Goal: Communication & Community: Answer question/provide support

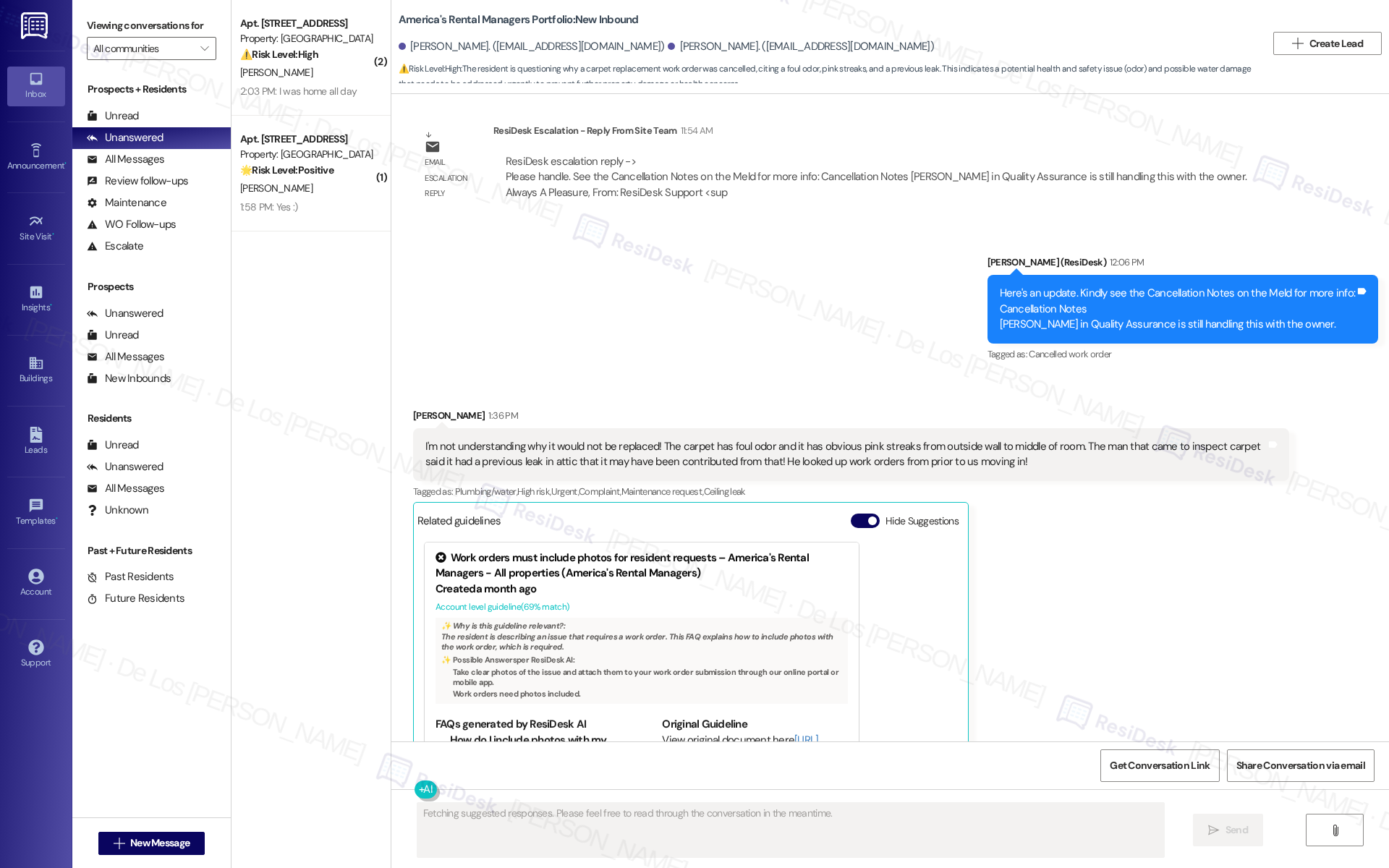
scroll to position [4598, 0]
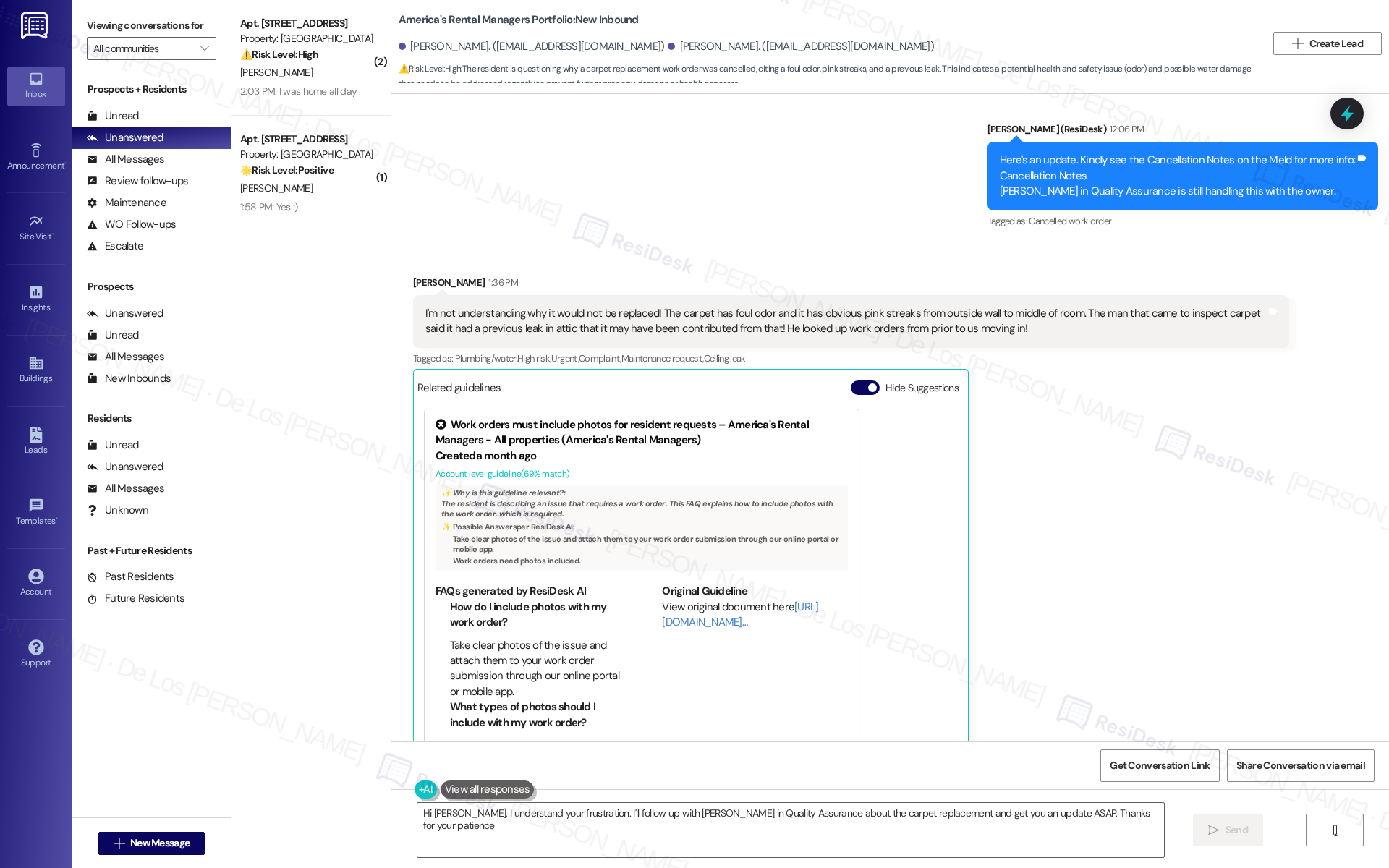
type textarea "Hi Wendy, I understand your frustration. I'll follow up with Mindy in Quality A…"
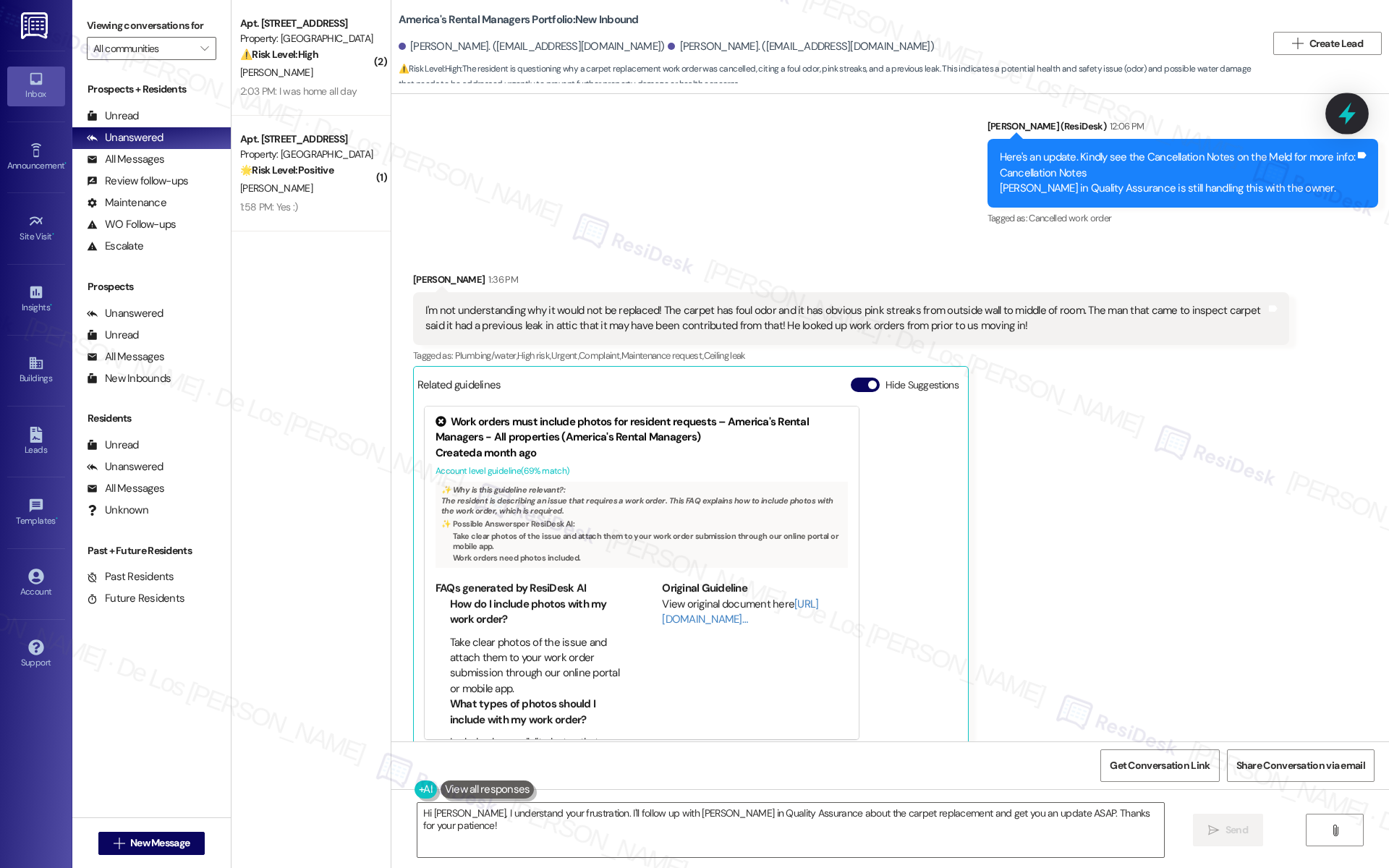
click at [1339, 122] on icon at bounding box center [1347, 114] width 25 height 25
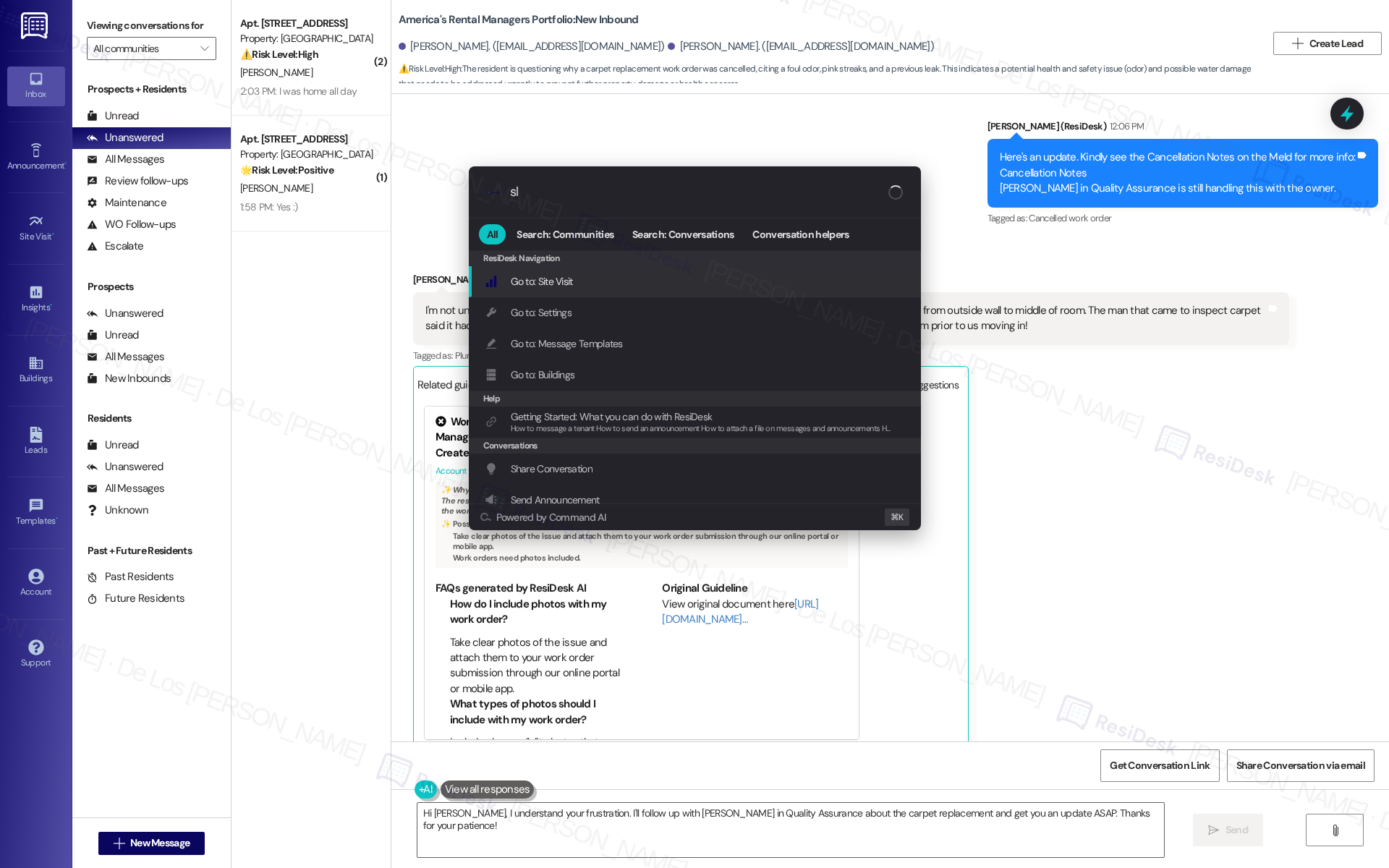
type input "sla"
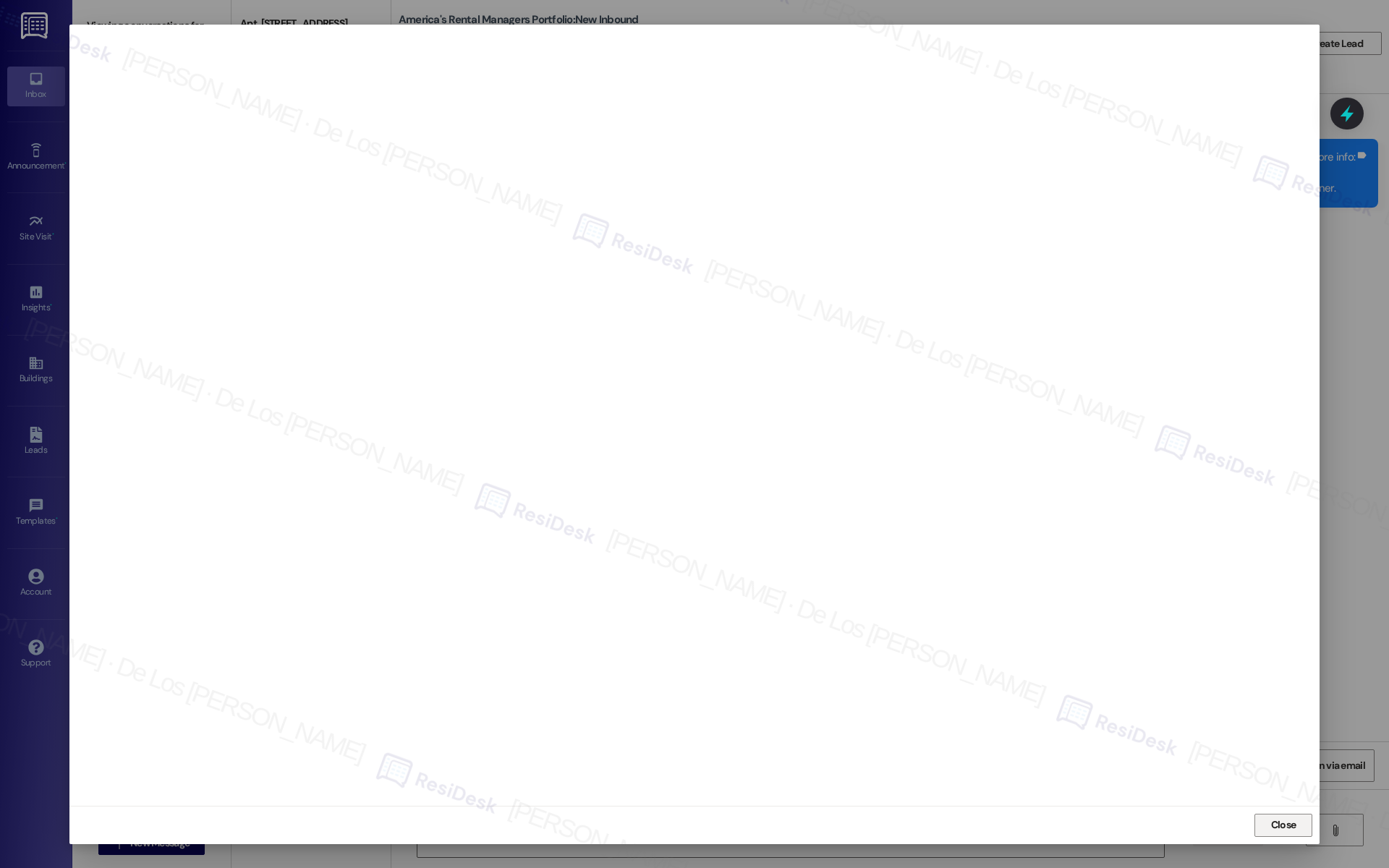
click at [1284, 824] on span "Close" at bounding box center [1284, 825] width 26 height 15
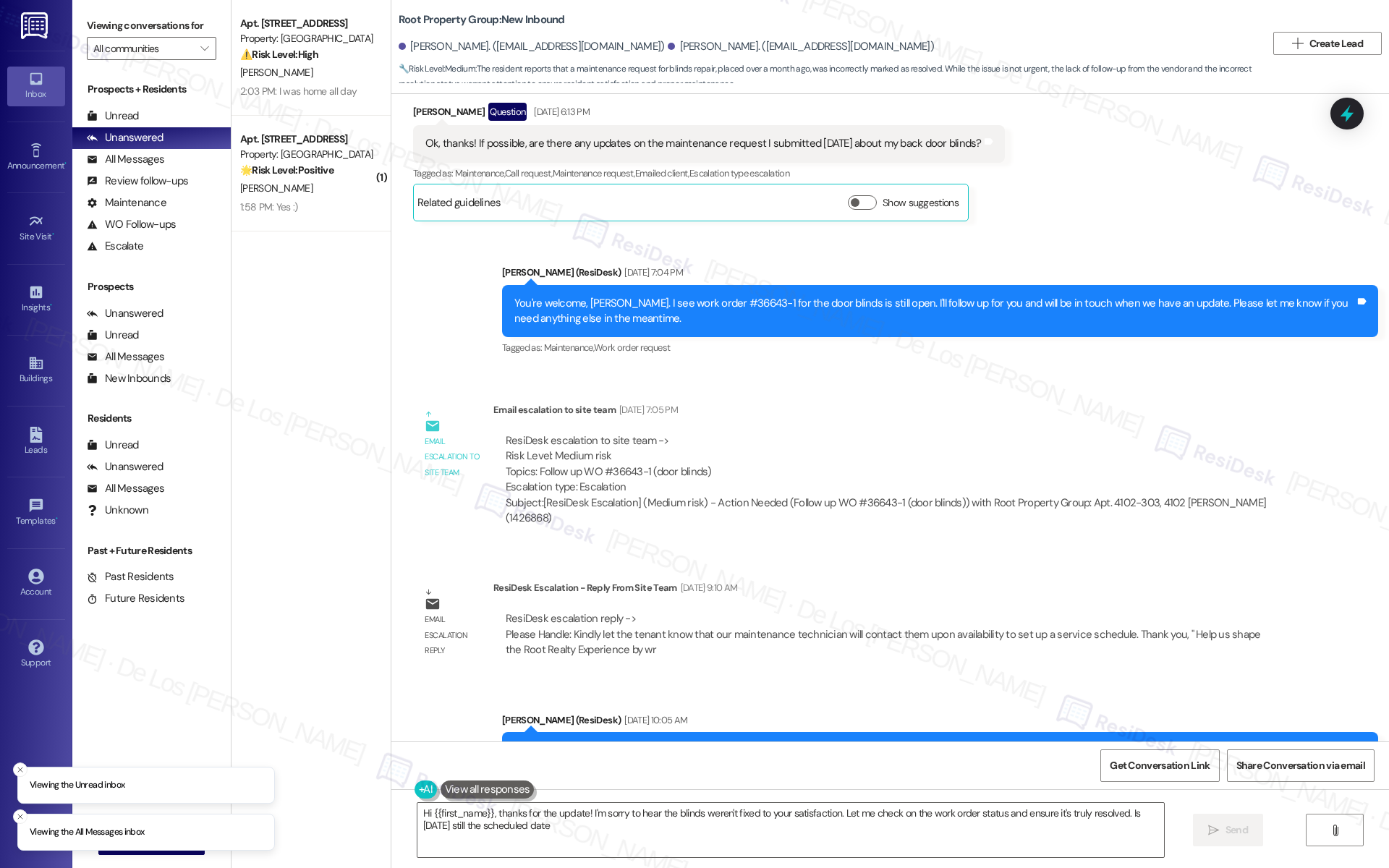
type textarea "Hi {{first_name}}, thanks for the update! I'm sorry to hear the blinds weren't …"
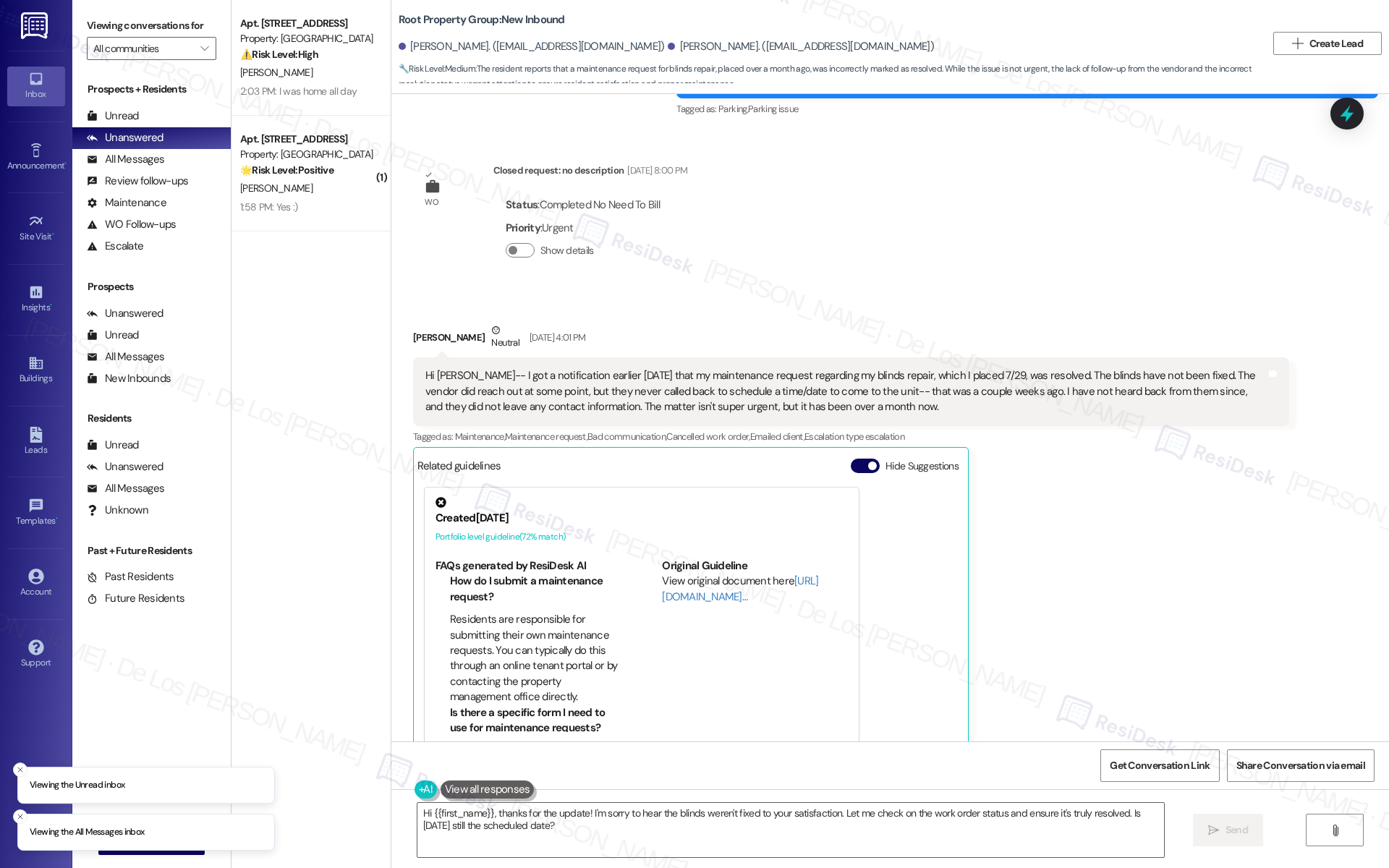
scroll to position [4366, 0]
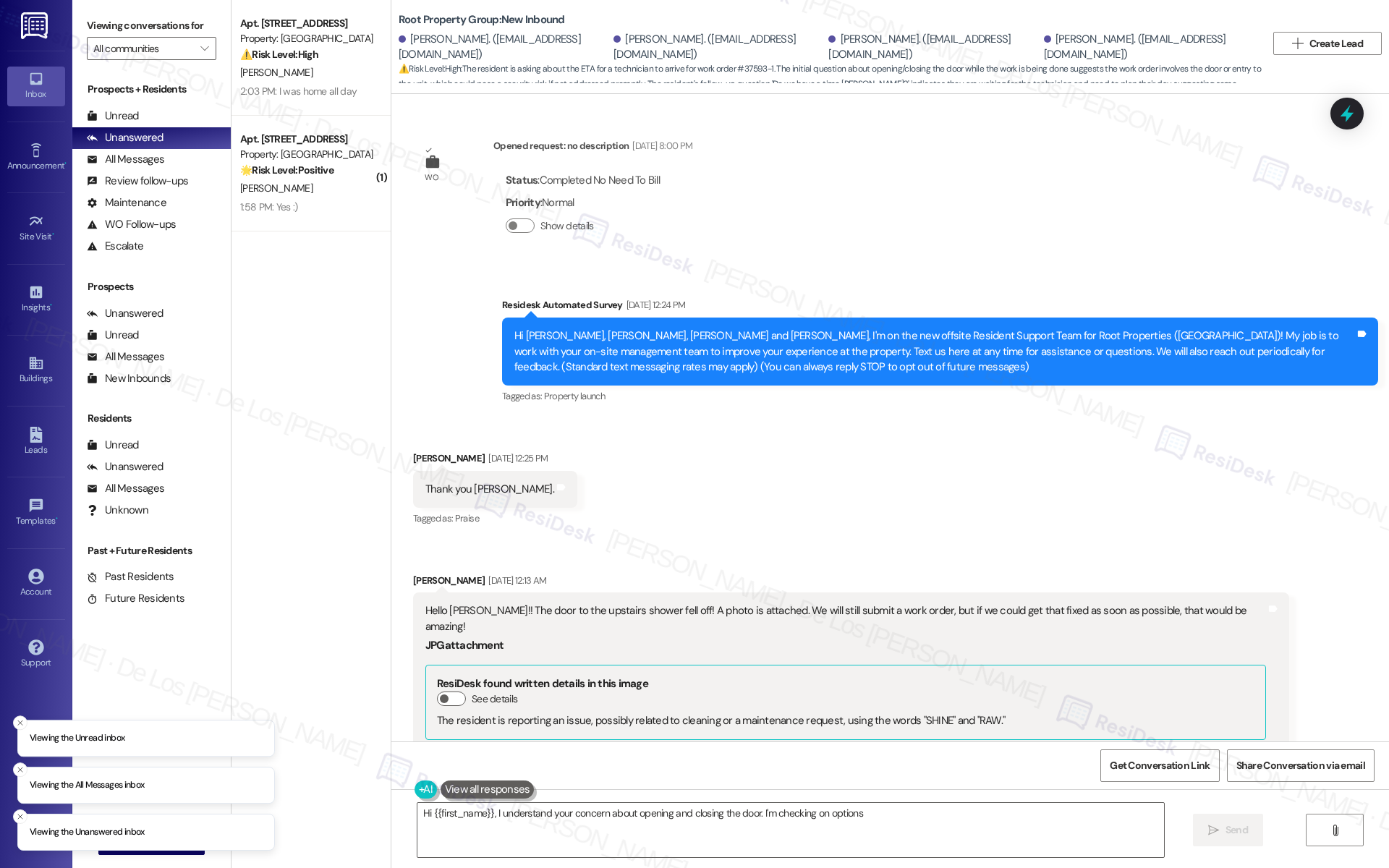
scroll to position [8443, 0]
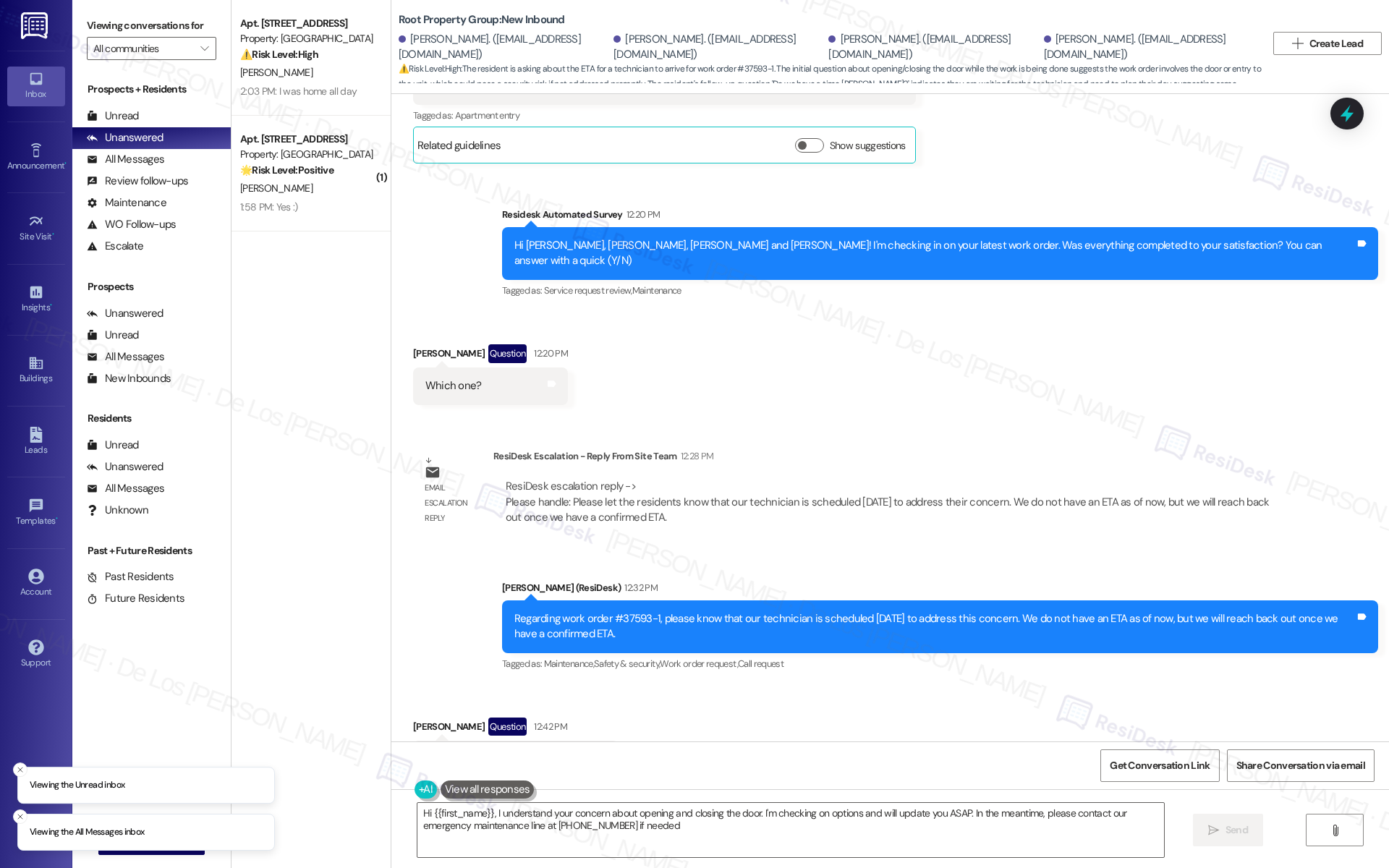
type textarea "Hi {{first_name}}, I understand your concern about opening and closing the door…"
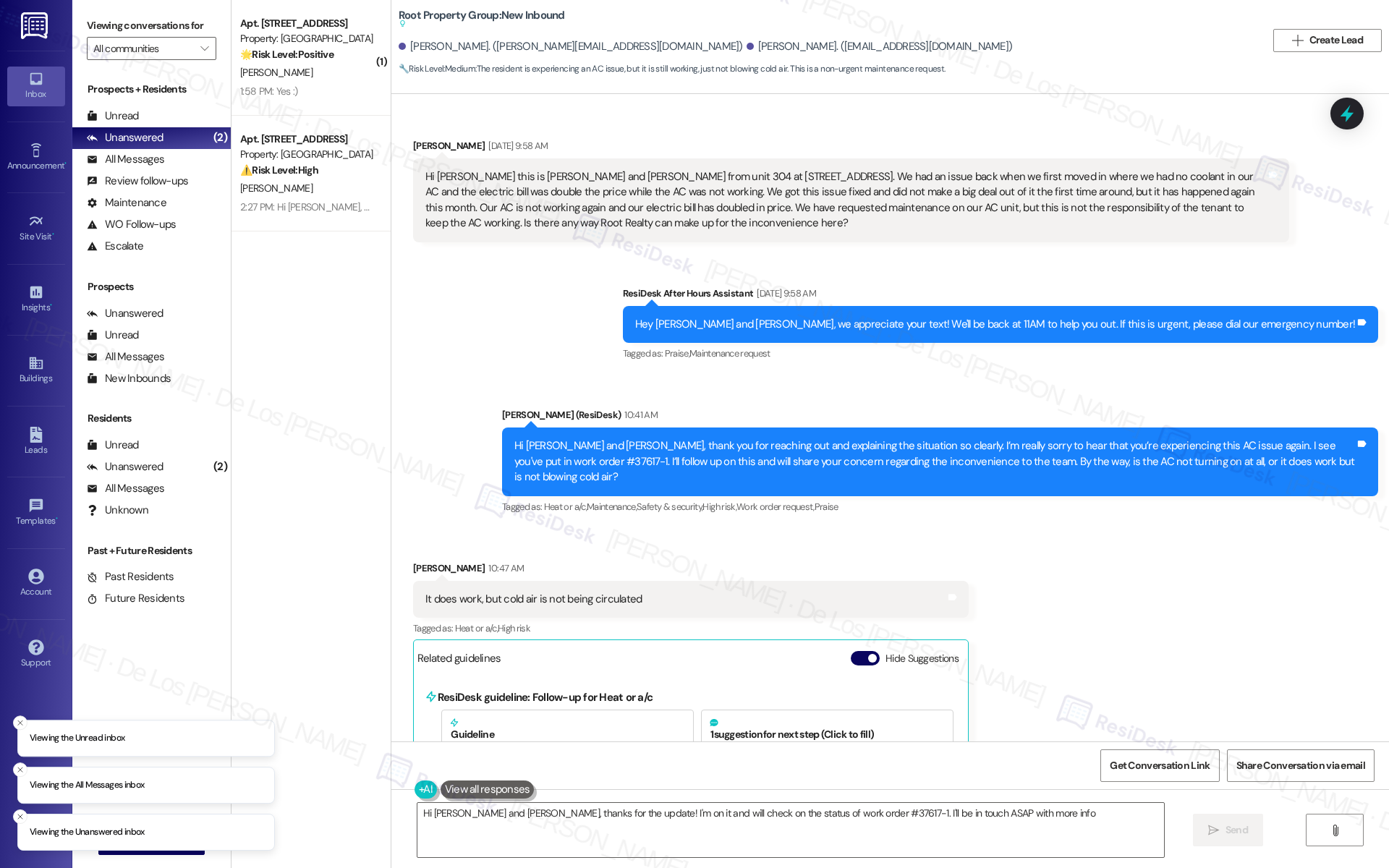
type textarea "Hi [PERSON_NAME] and [PERSON_NAME], thanks for the update! I'm on it and will c…"
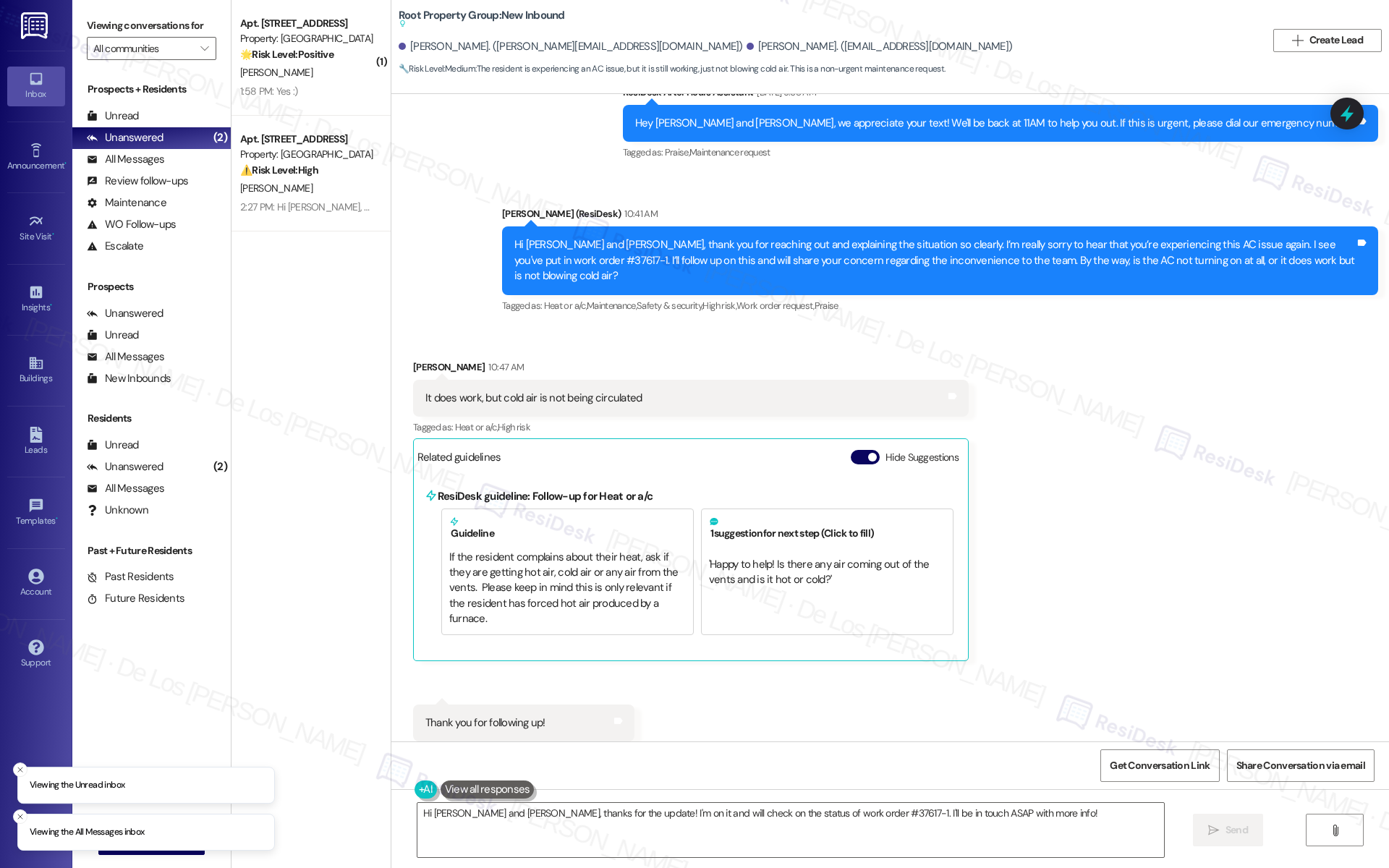
scroll to position [741, 0]
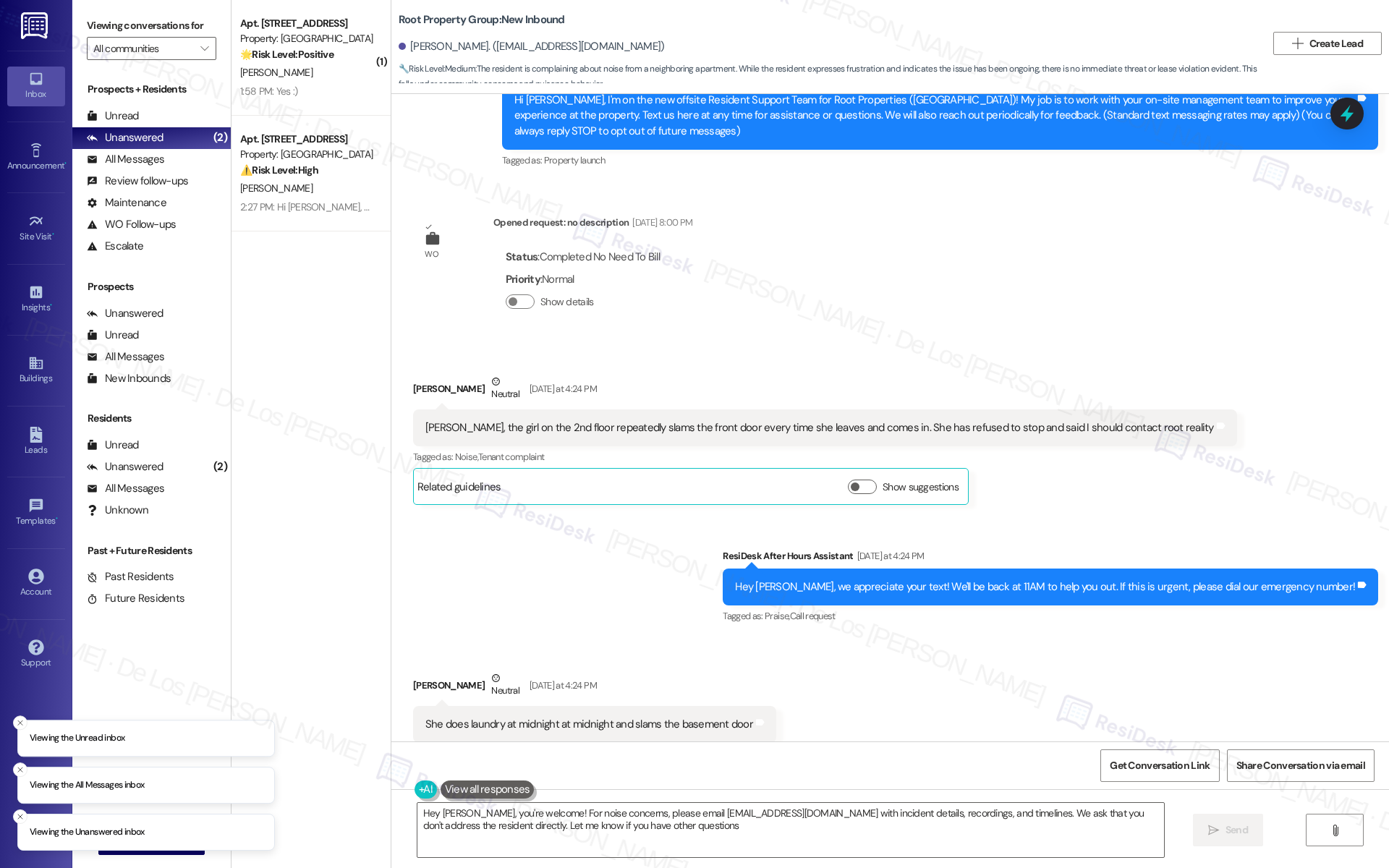
type textarea "Hey Matthew, you're welcome! For noise concerns, please email residentsupport@r…"
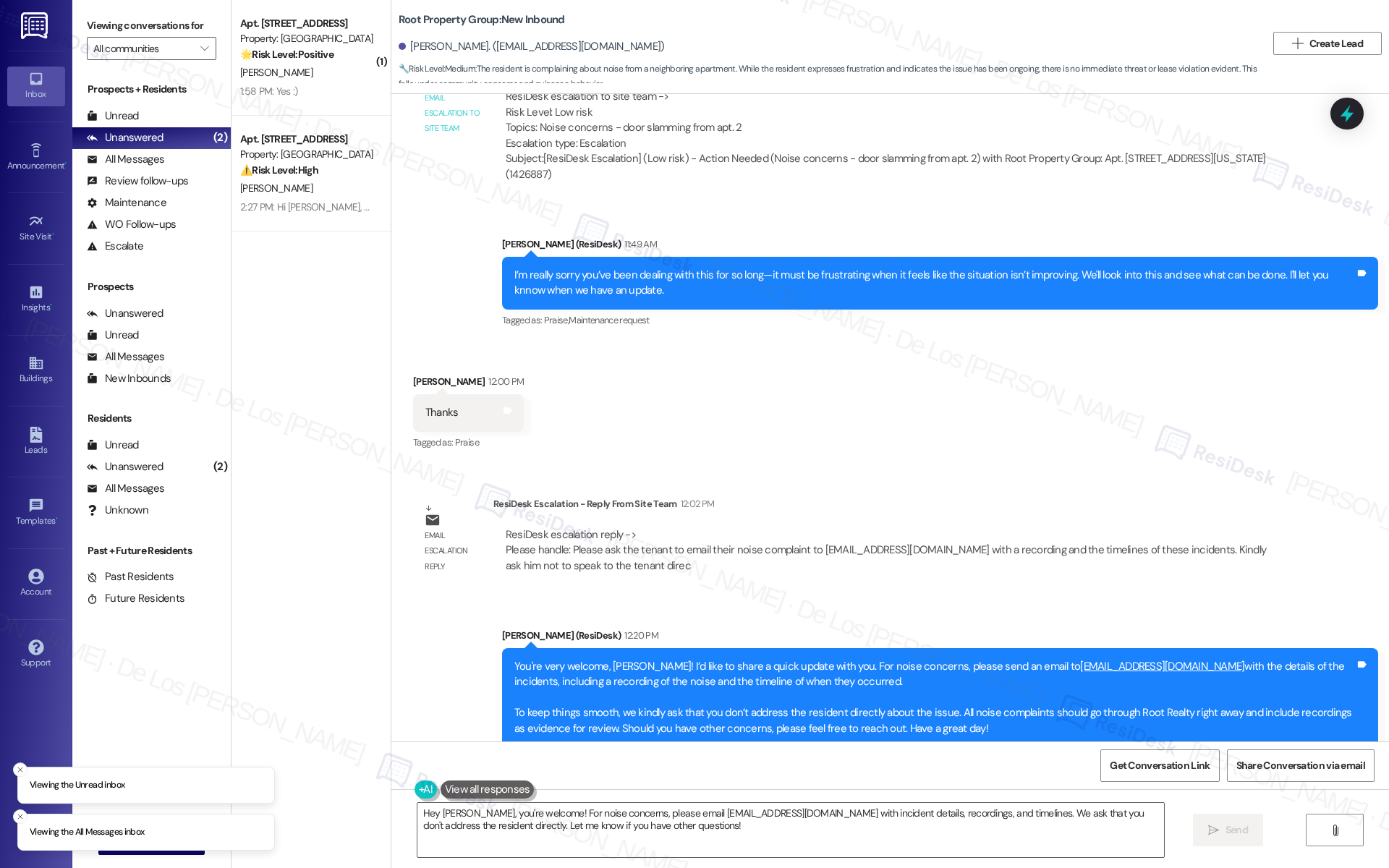
scroll to position [2188, 0]
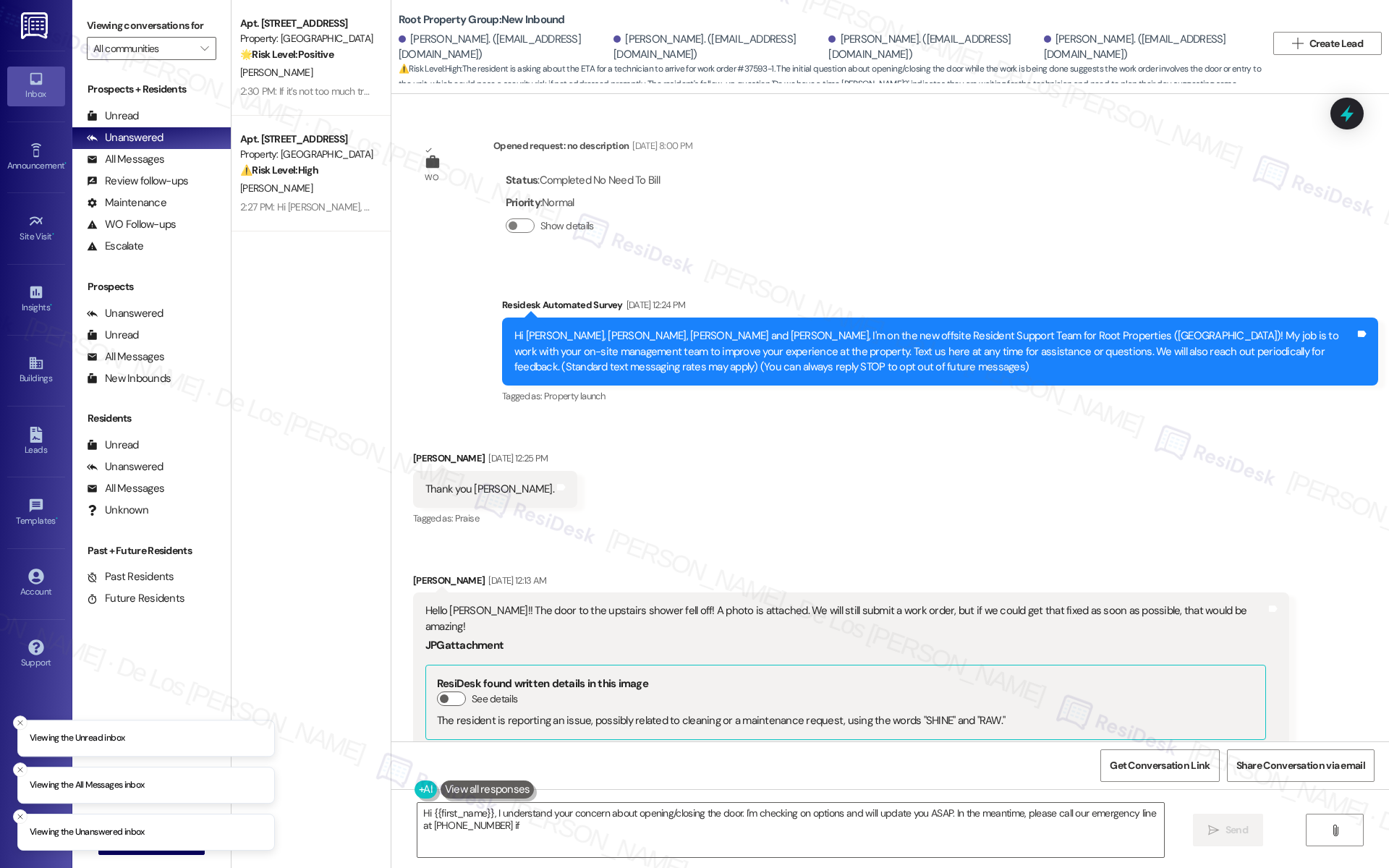
scroll to position [8443, 0]
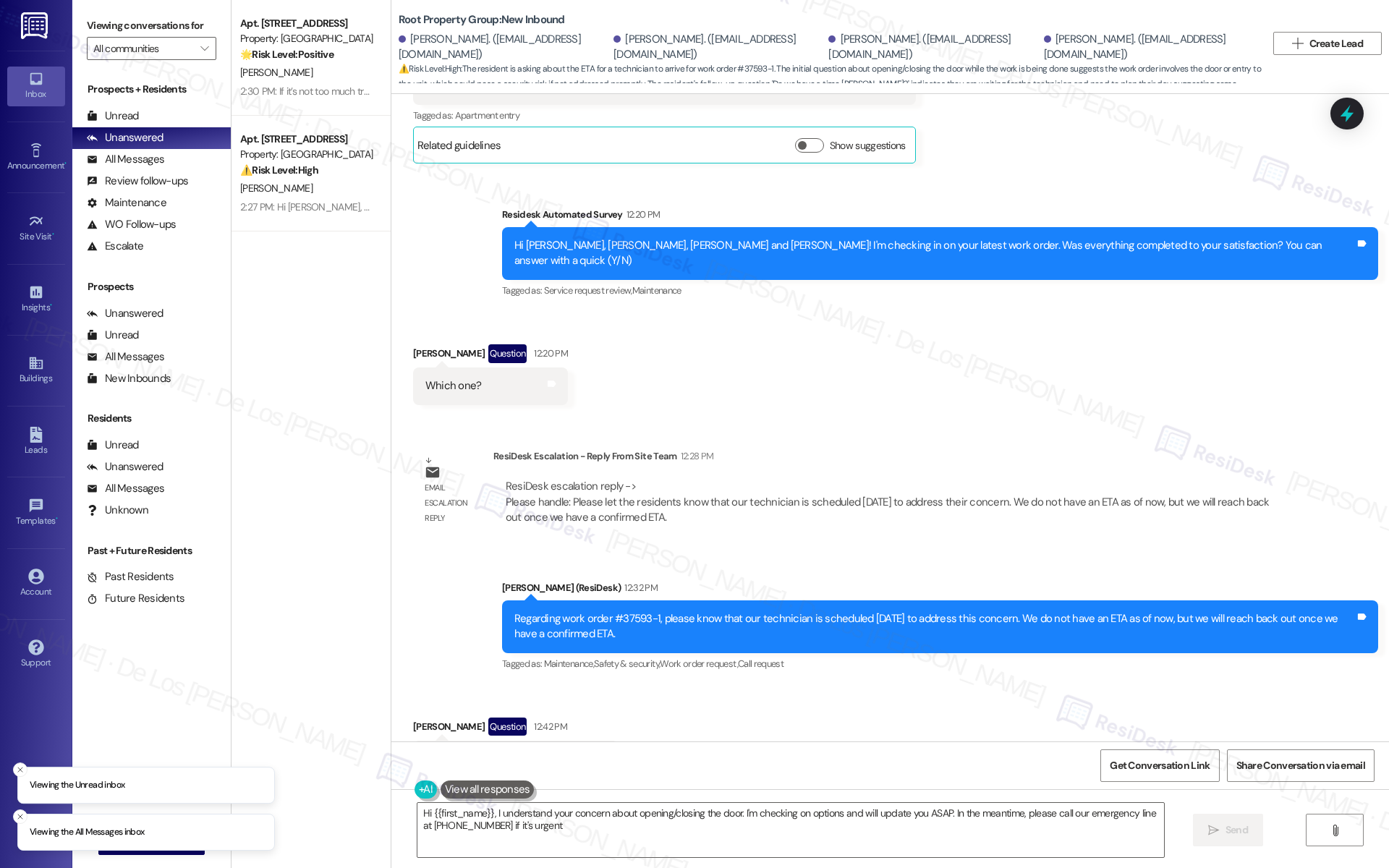
type textarea "Hi {{first_name}}, I understand your concern about opening/closing the door. I'…"
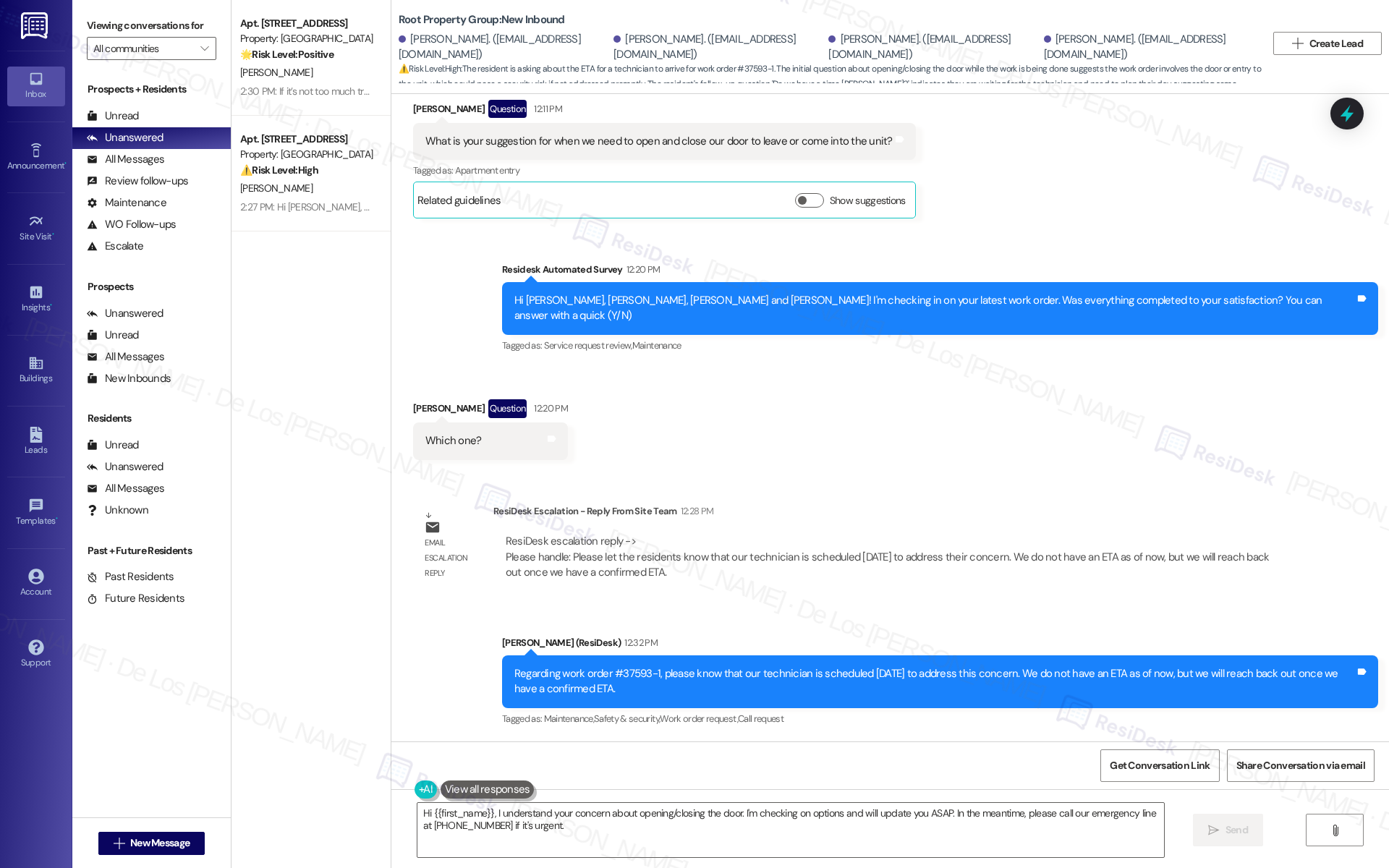
scroll to position [8194, 0]
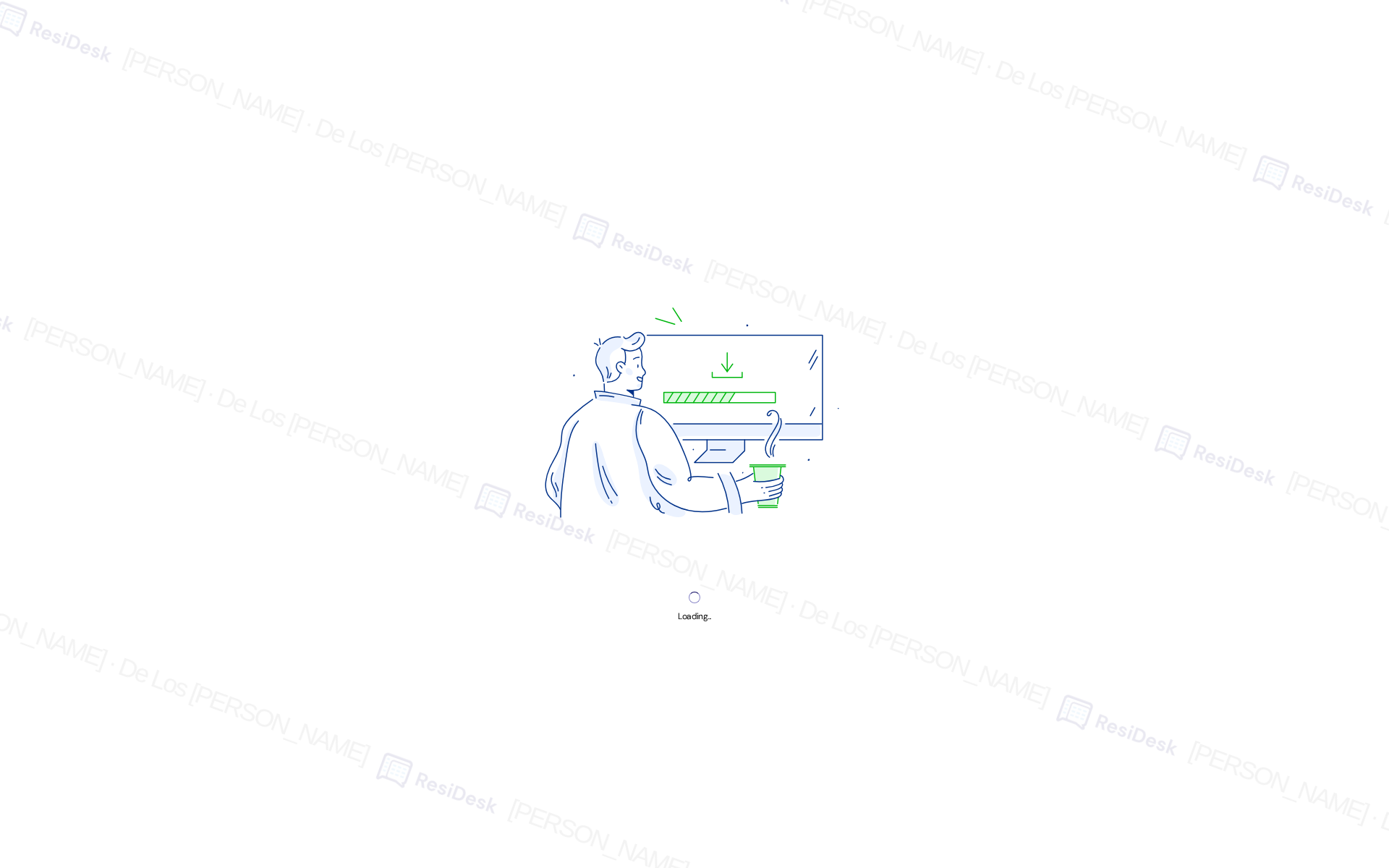
click at [88, 27] on div "Loading..." at bounding box center [694, 434] width 1389 height 868
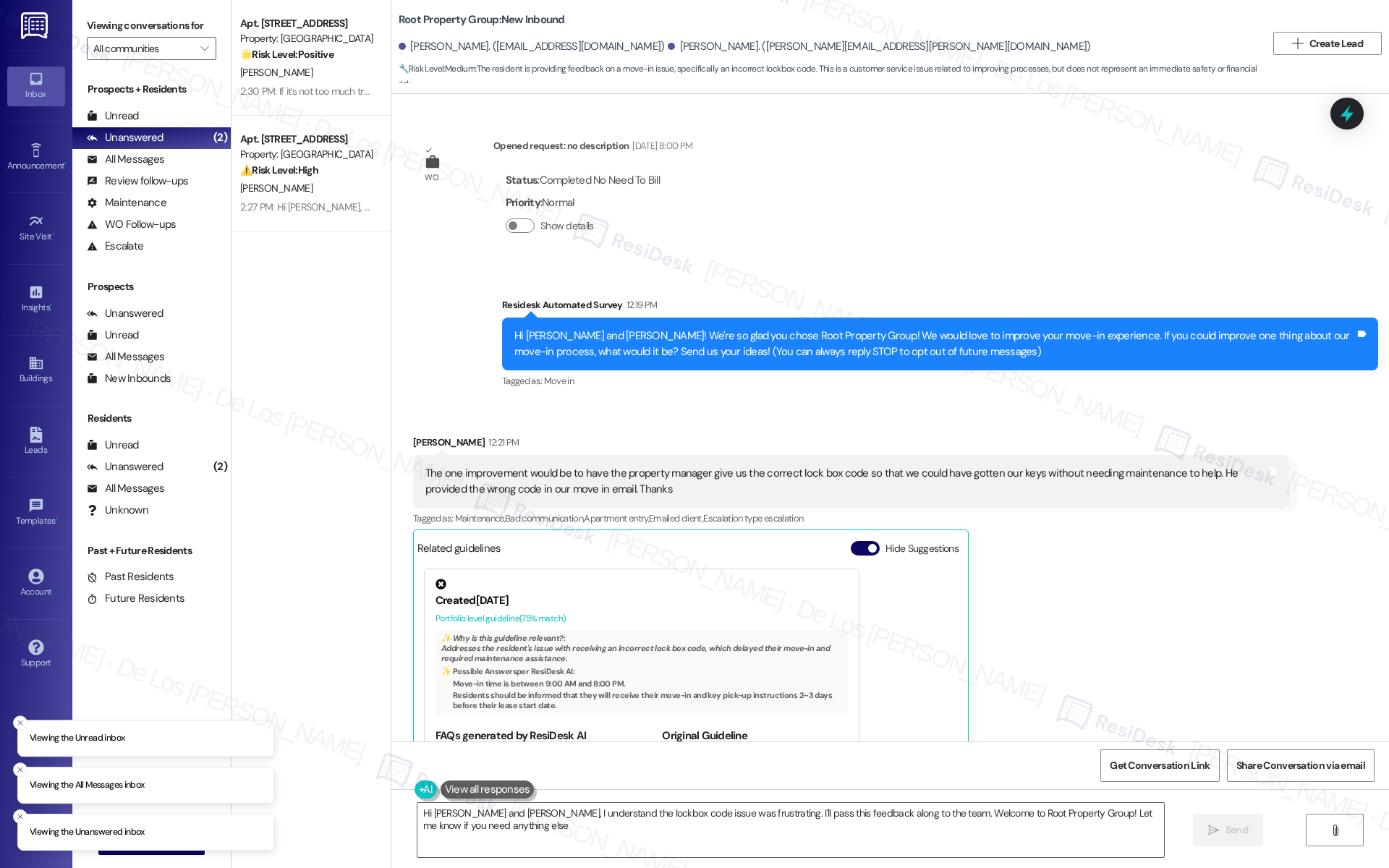
type textarea "Hi [PERSON_NAME] and [PERSON_NAME], I understand the lockbox code issue was fru…"
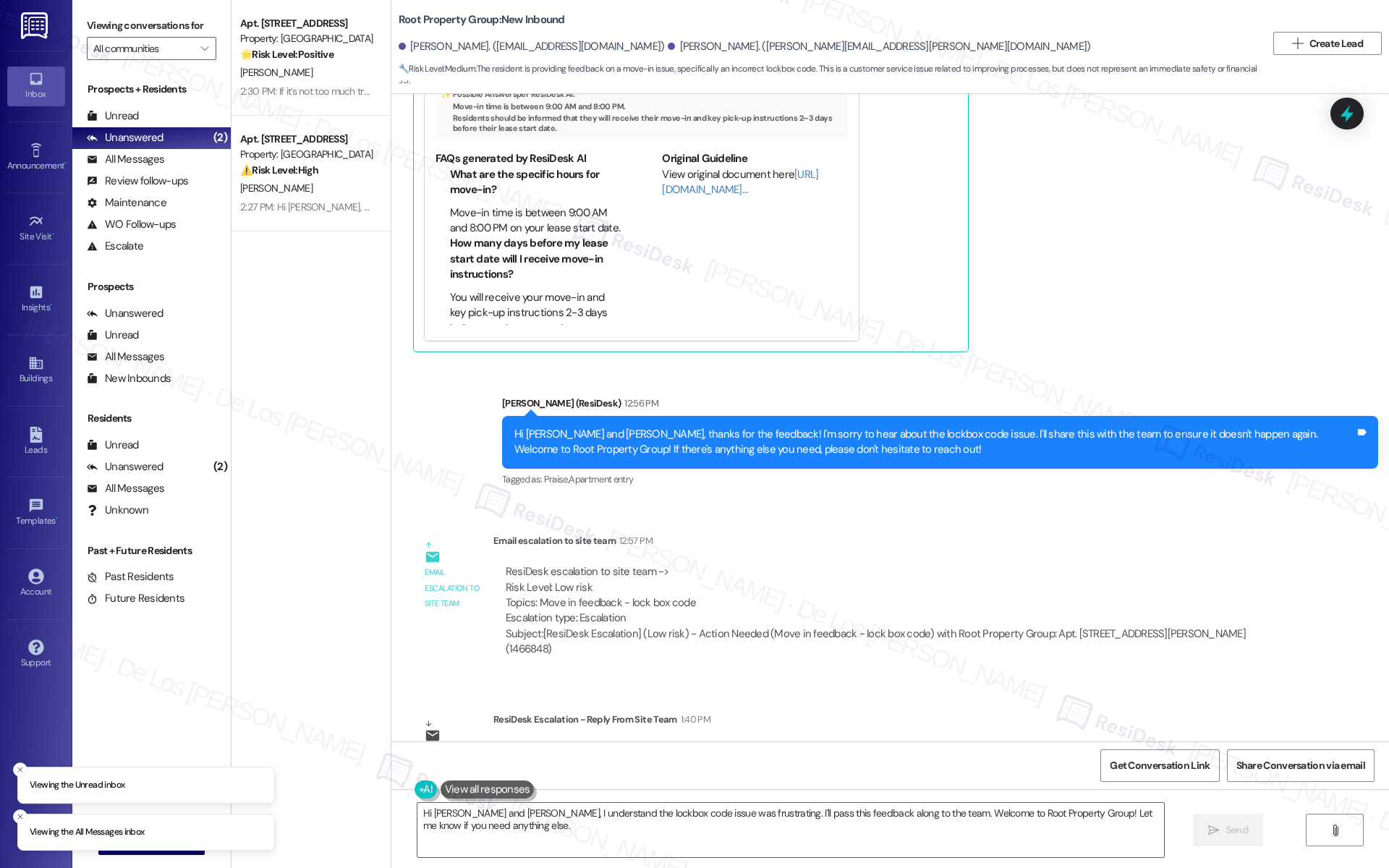
scroll to position [615, 0]
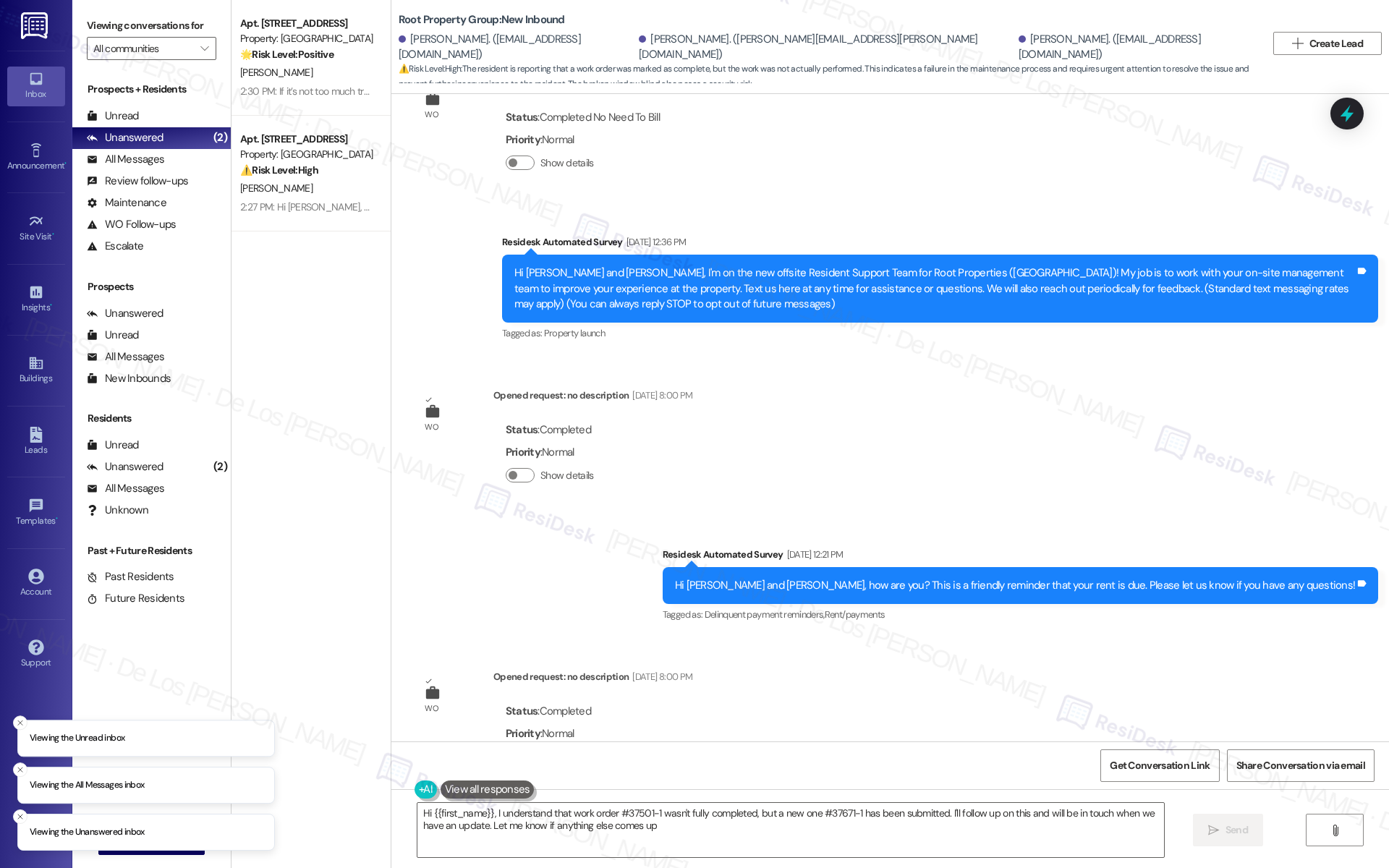
type textarea "Hi {{first_name}}, I understand that work order #37501-1 wasn't fully completed…"
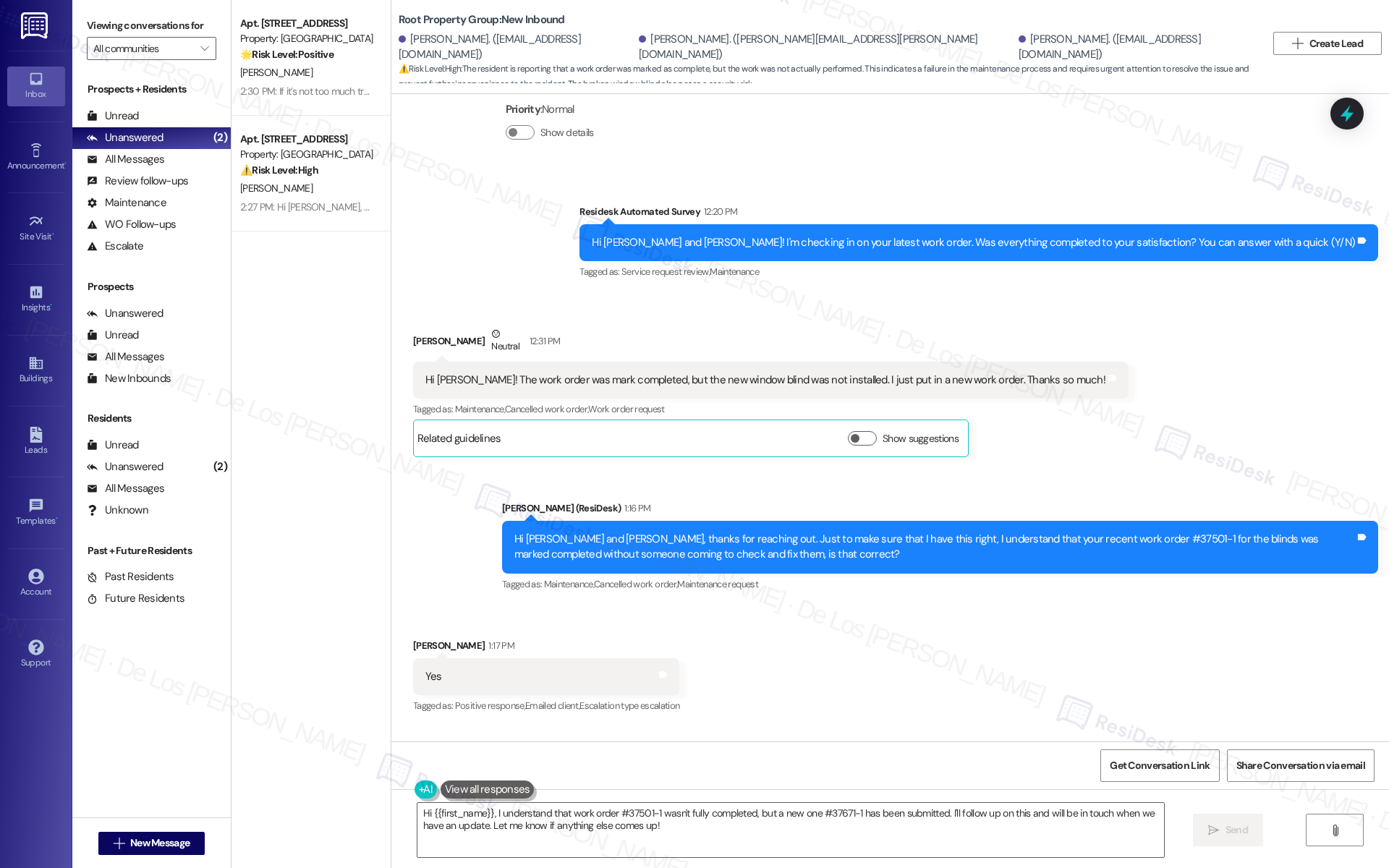
scroll to position [642, 0]
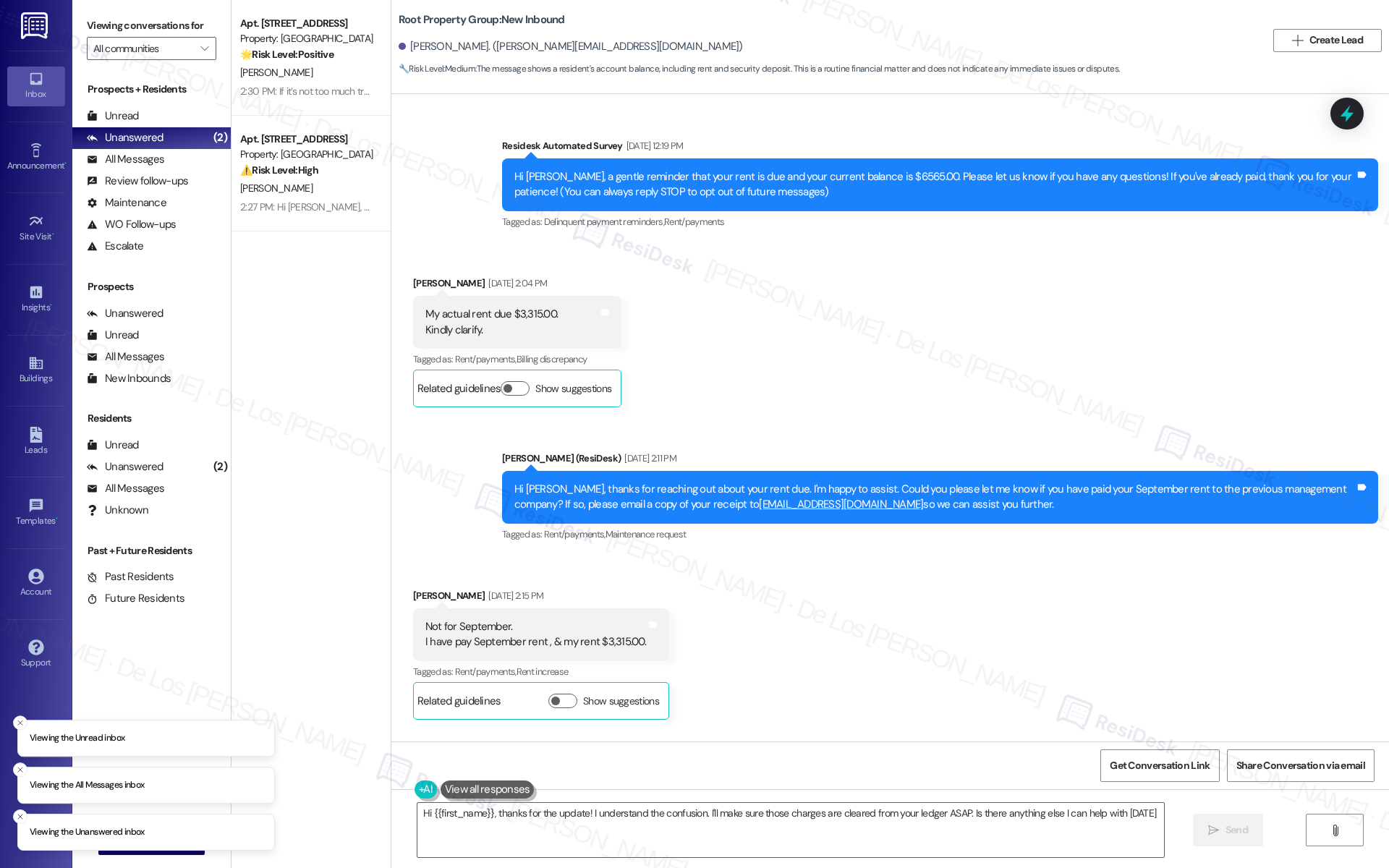
type textarea "Hi {{first_name}}, thanks for the update! I understand the confusion. I'll make…"
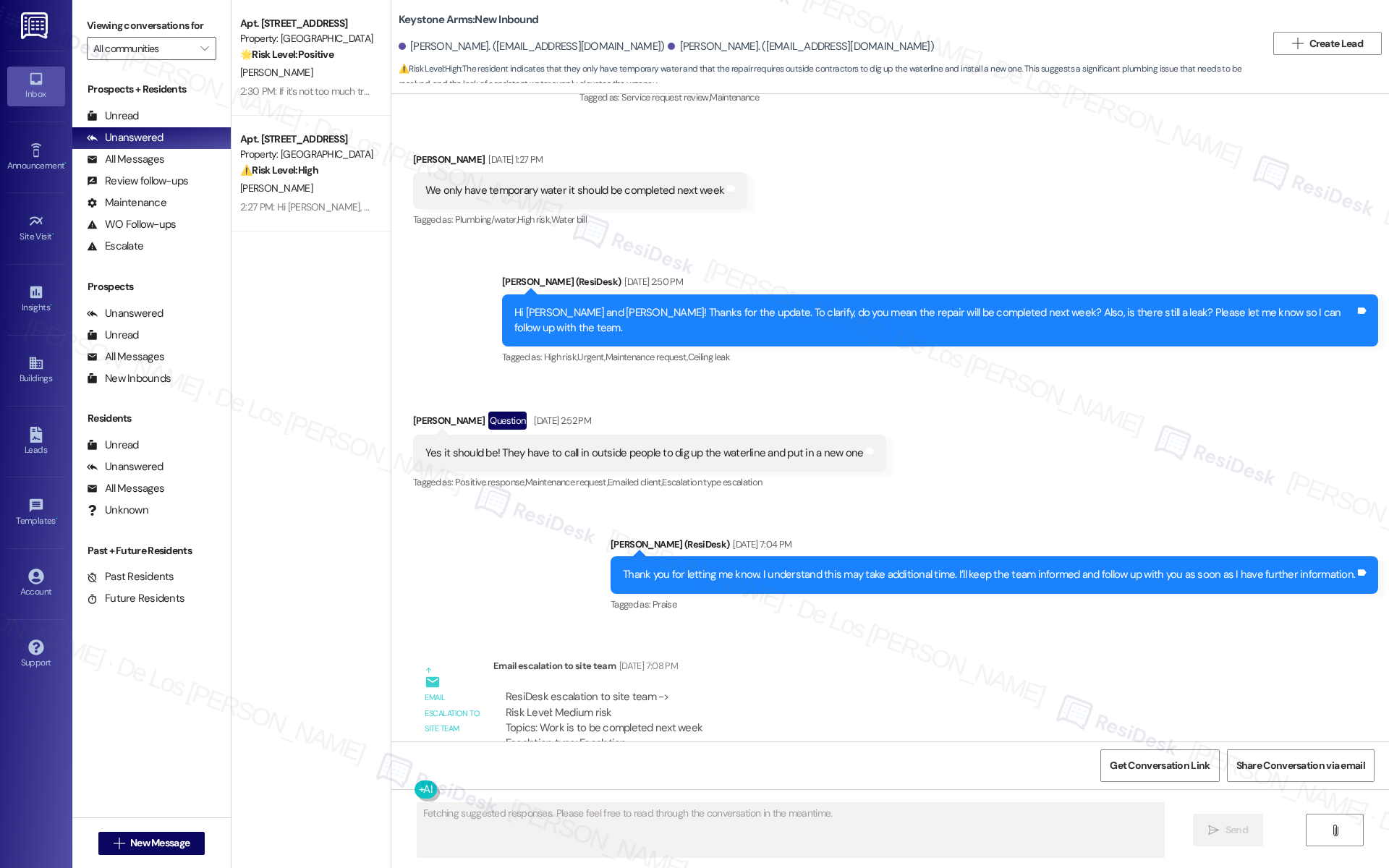
scroll to position [8279, 0]
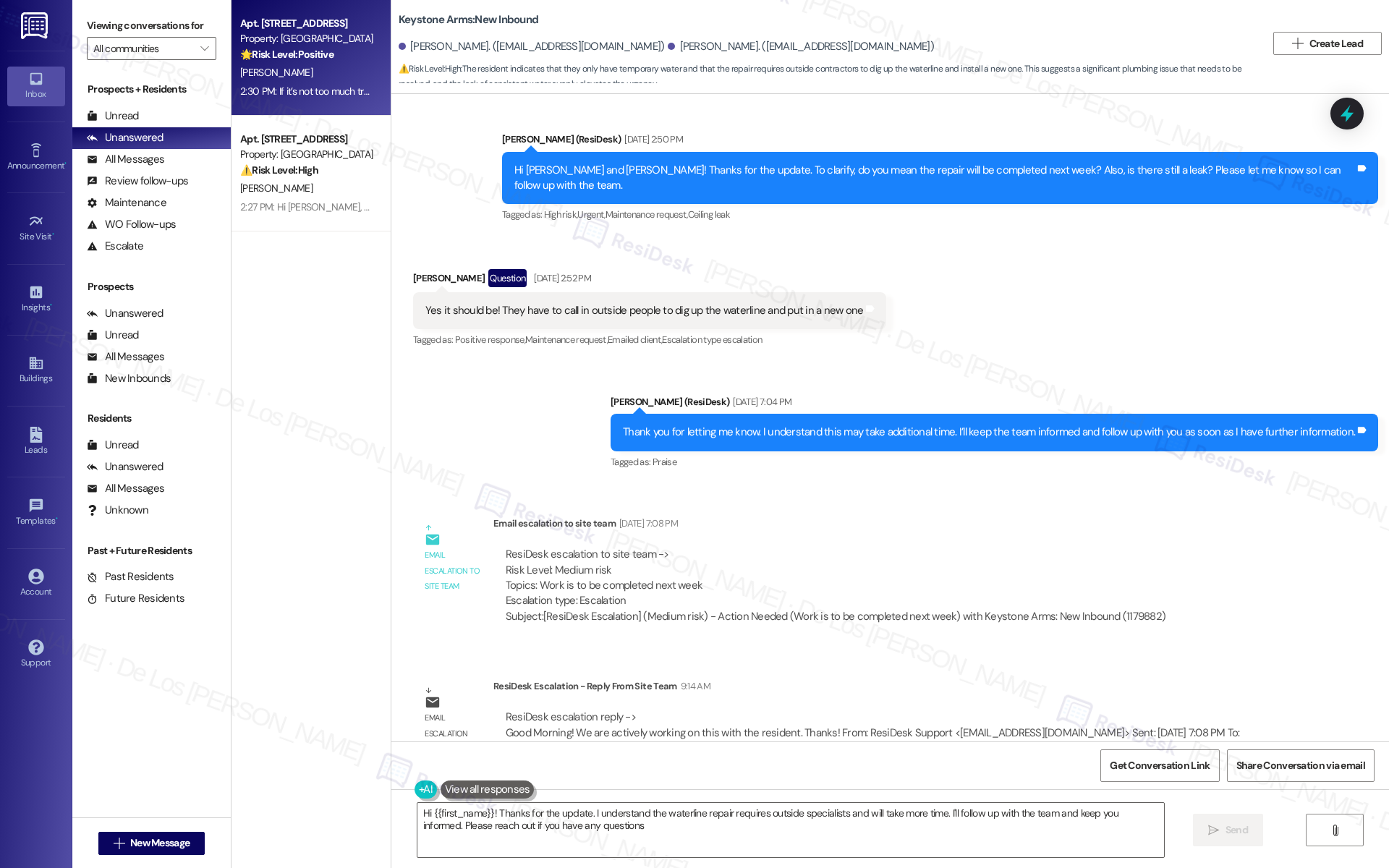
type textarea "Hi {{first_name}}! Thanks for the update. I understand the waterline repair req…"
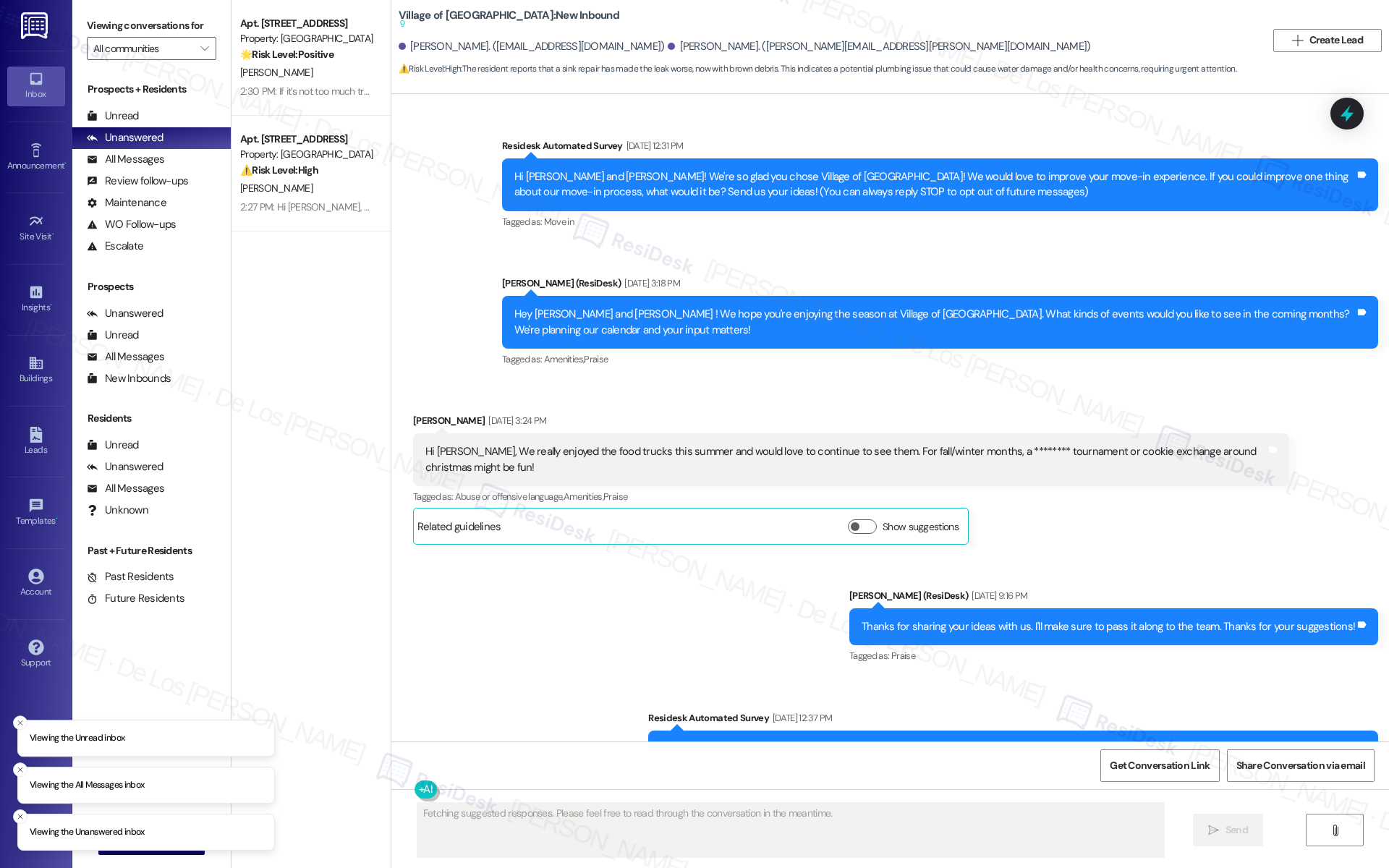
scroll to position [9978, 0]
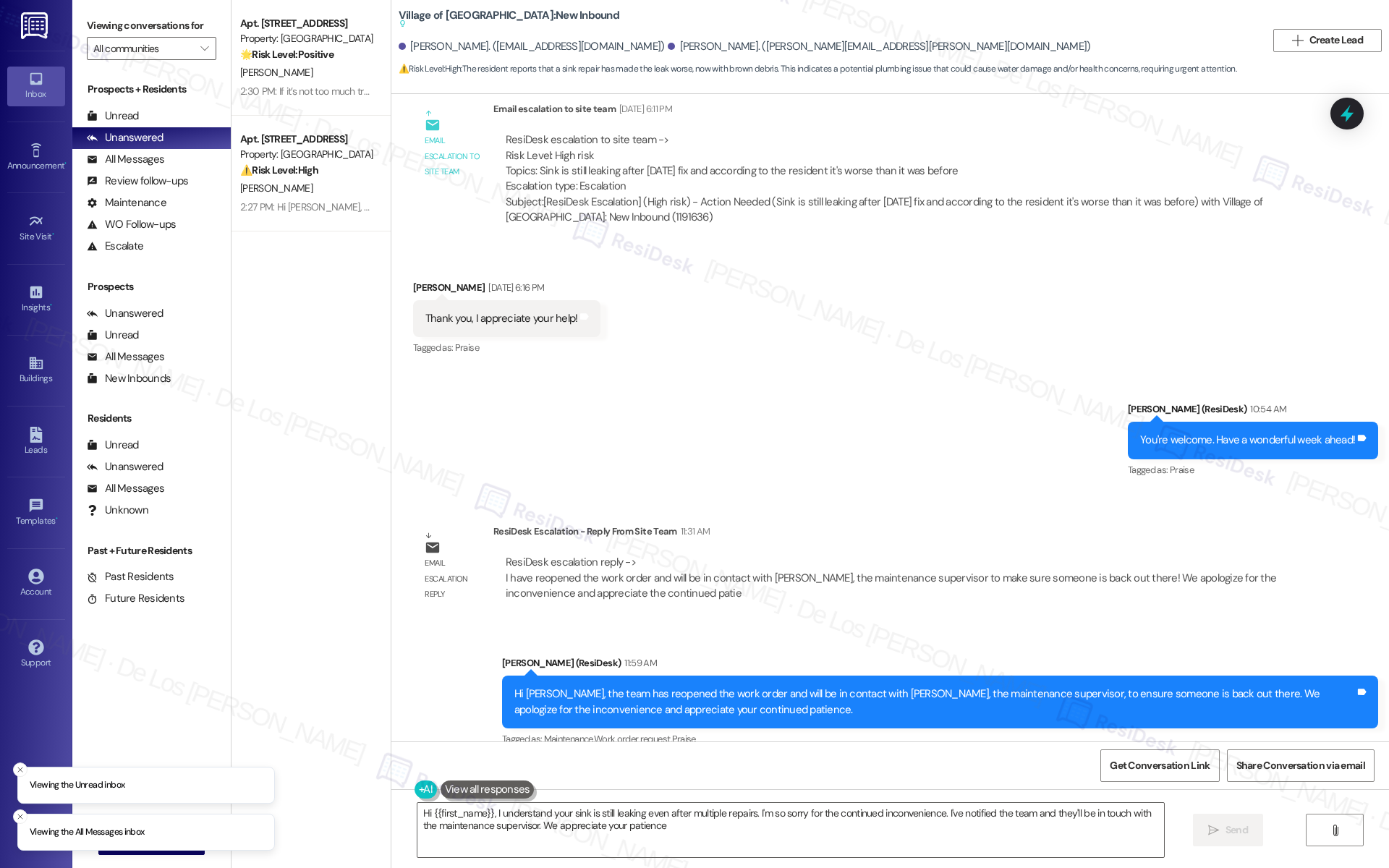
type textarea "Hi {{first_name}}, I understand your sink is still leaking even after multiple …"
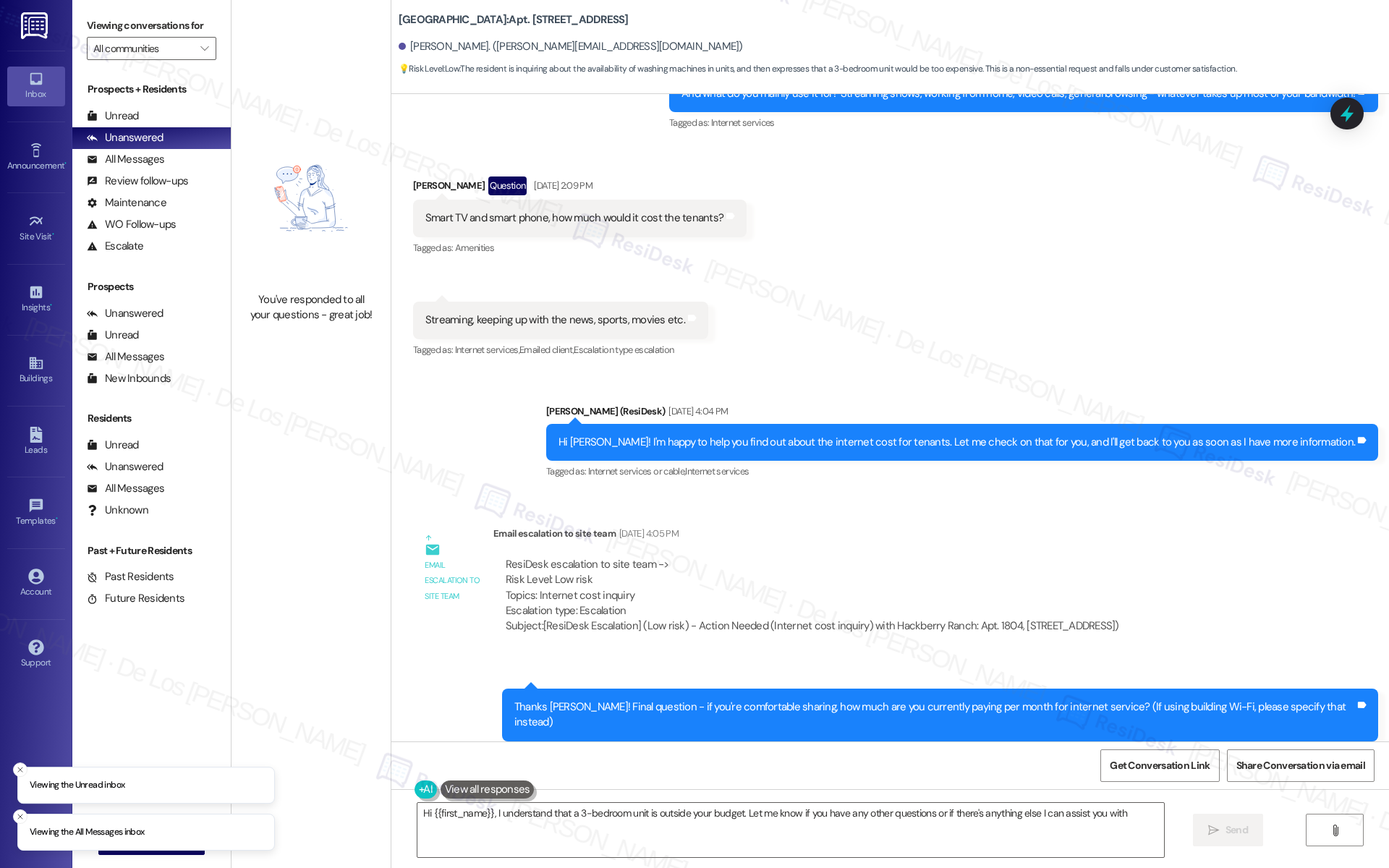
type textarea "Hi {{first_name}}, I understand that a 3-bedroom unit is outside your budget. L…"
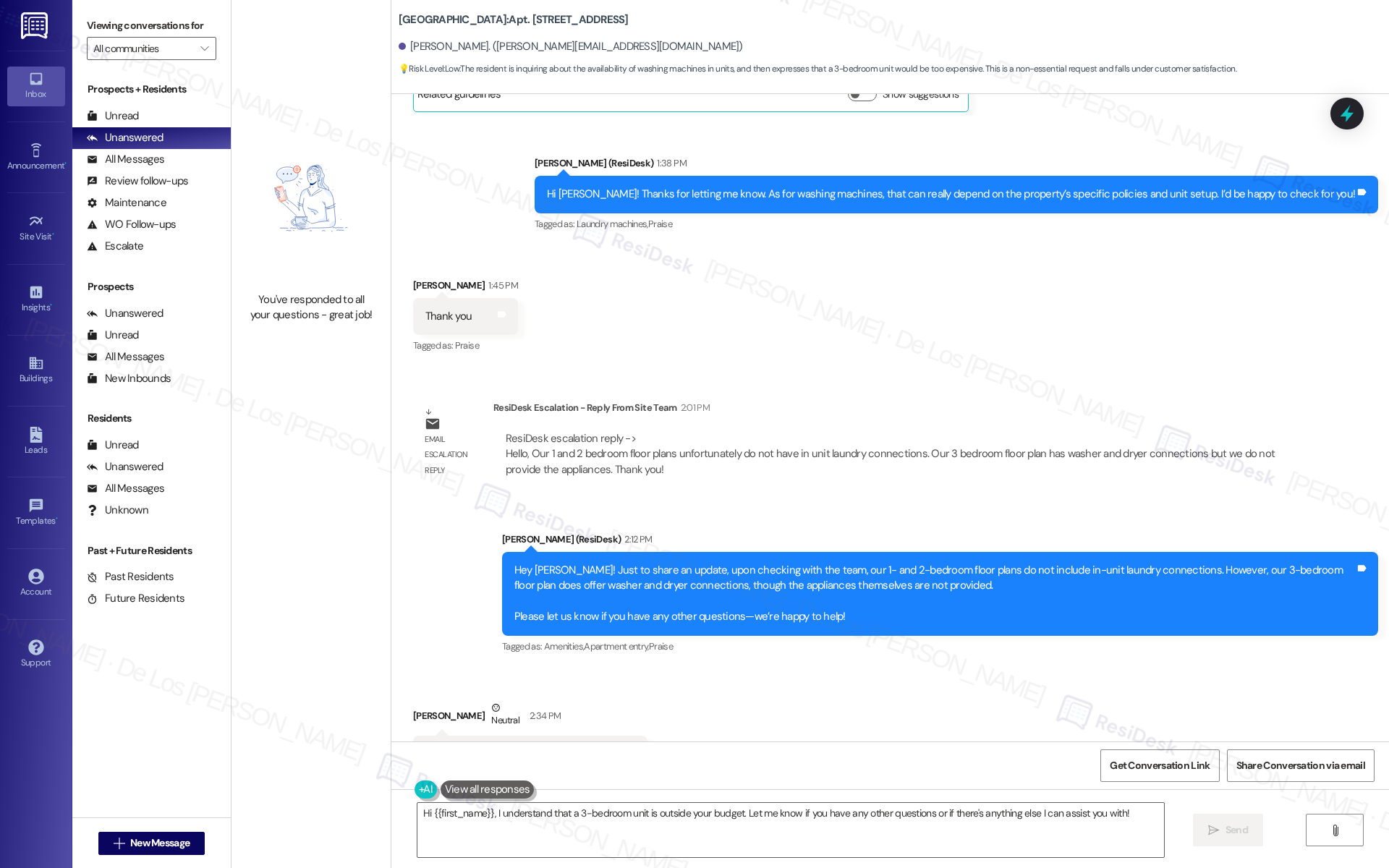
scroll to position [8380, 0]
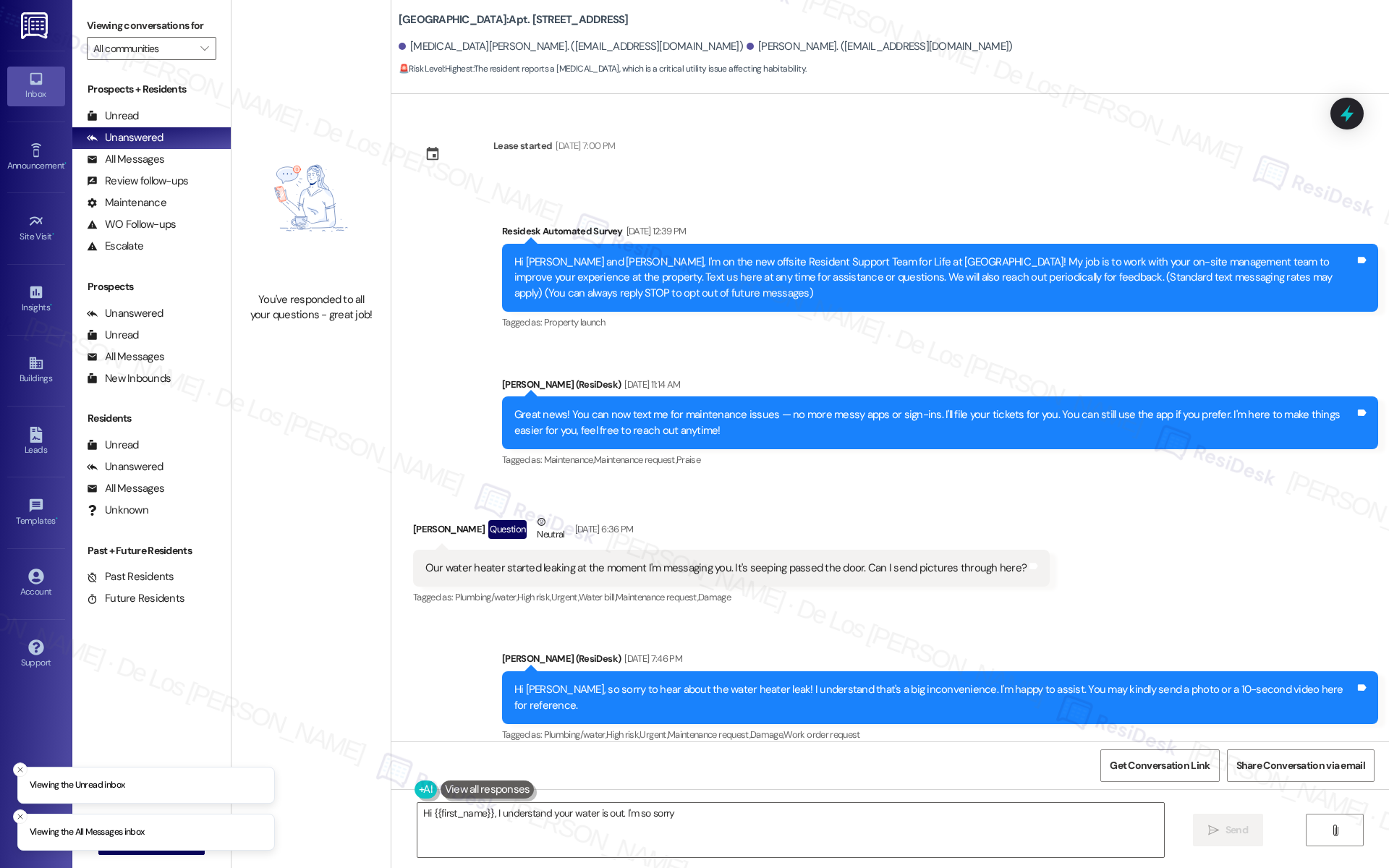
scroll to position [14288, 0]
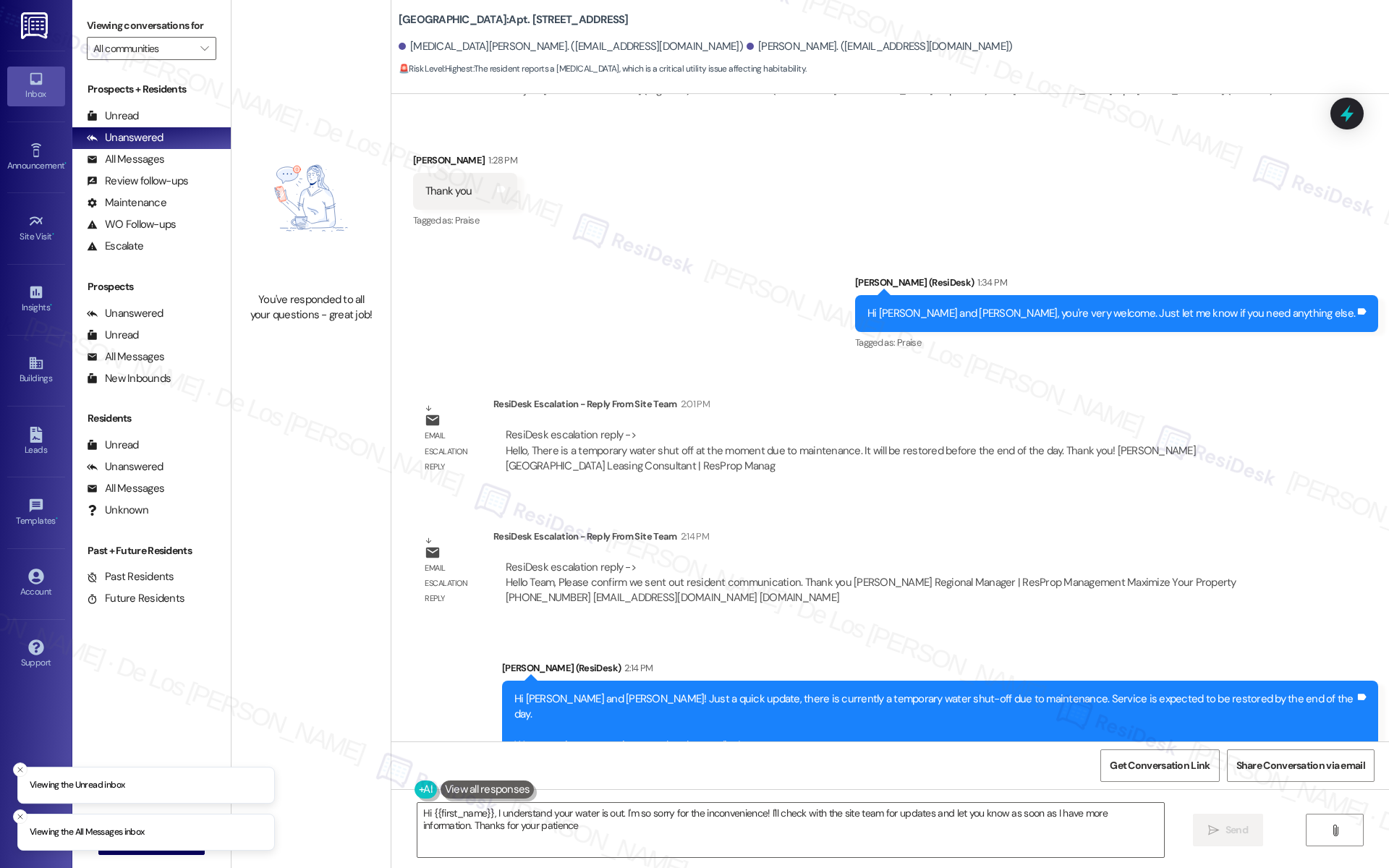
type textarea "Hi {{first_name}}, I understand your water is out. I'm so sorry for the inconve…"
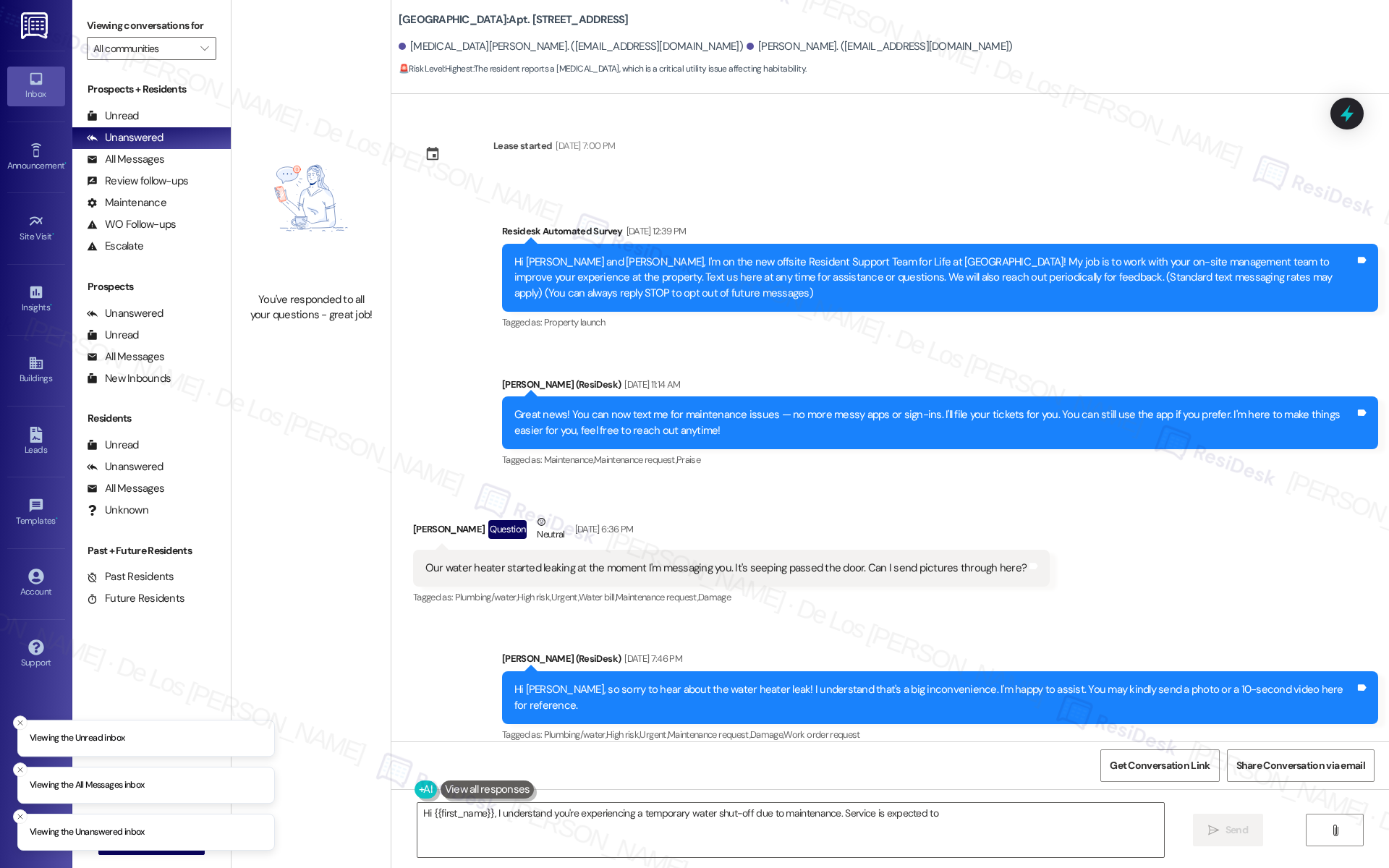
scroll to position [14288, 0]
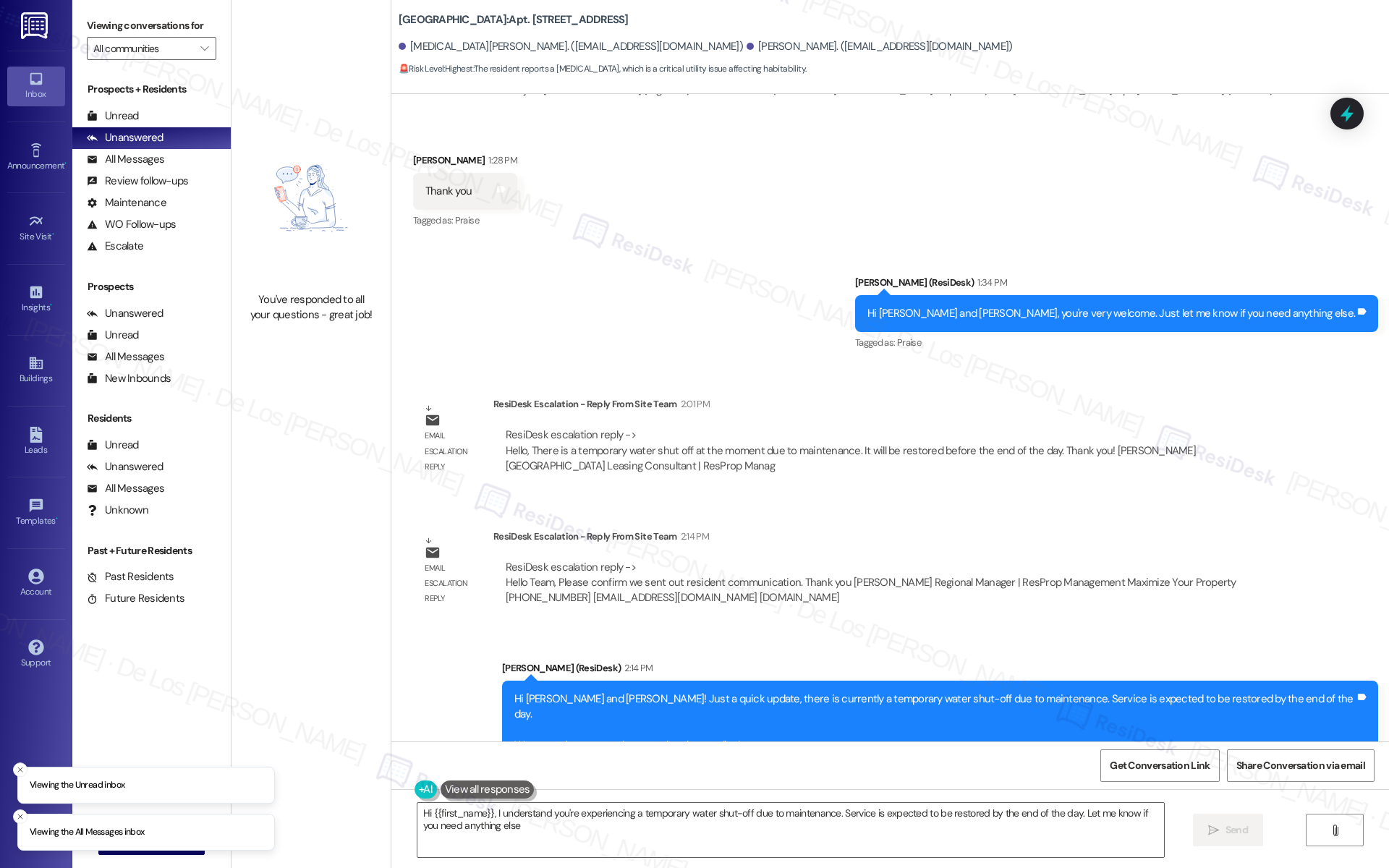
type textarea "Hi {{first_name}}, I understand you're experiencing a temporary water shut-off …"
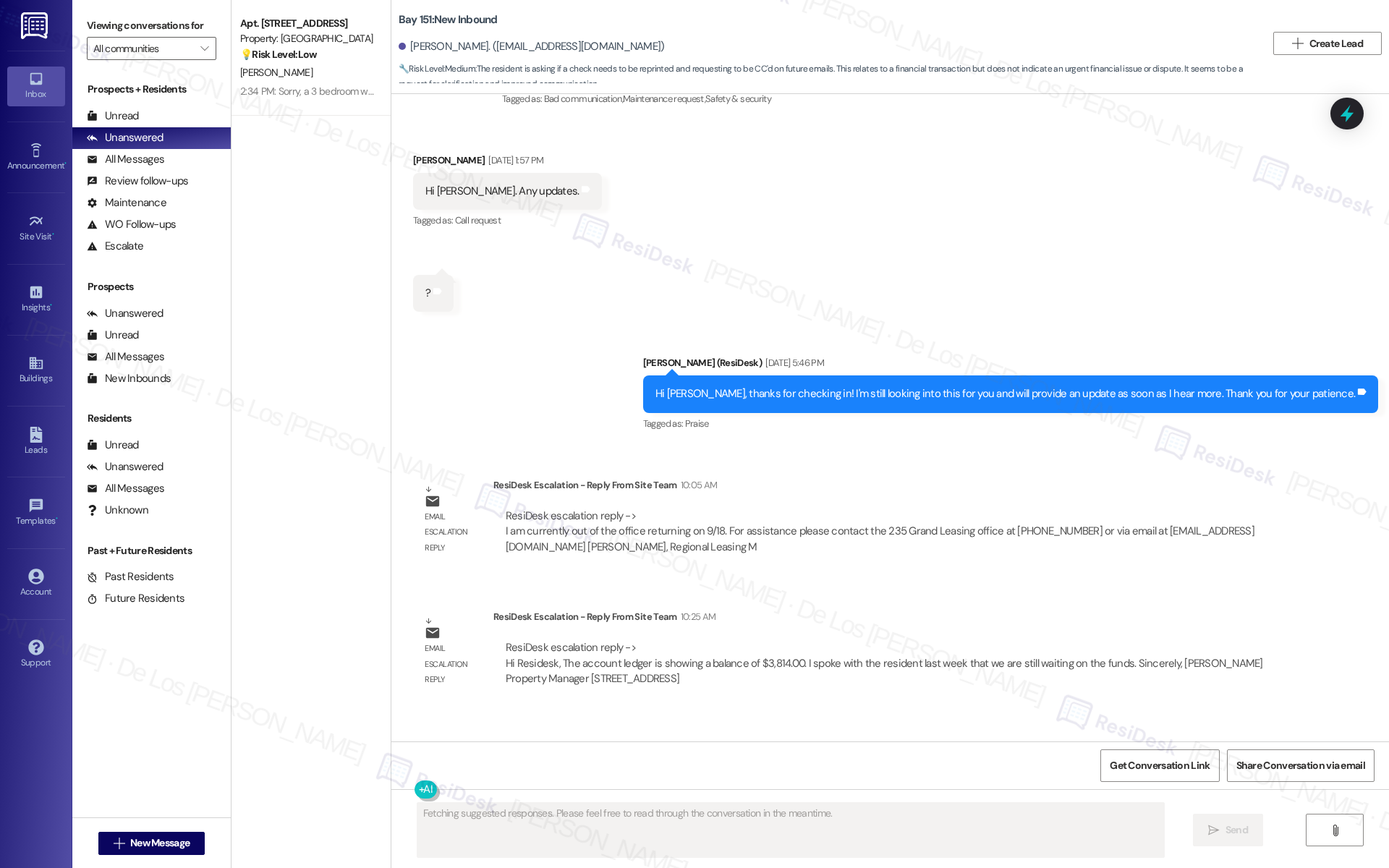
scroll to position [36238, 0]
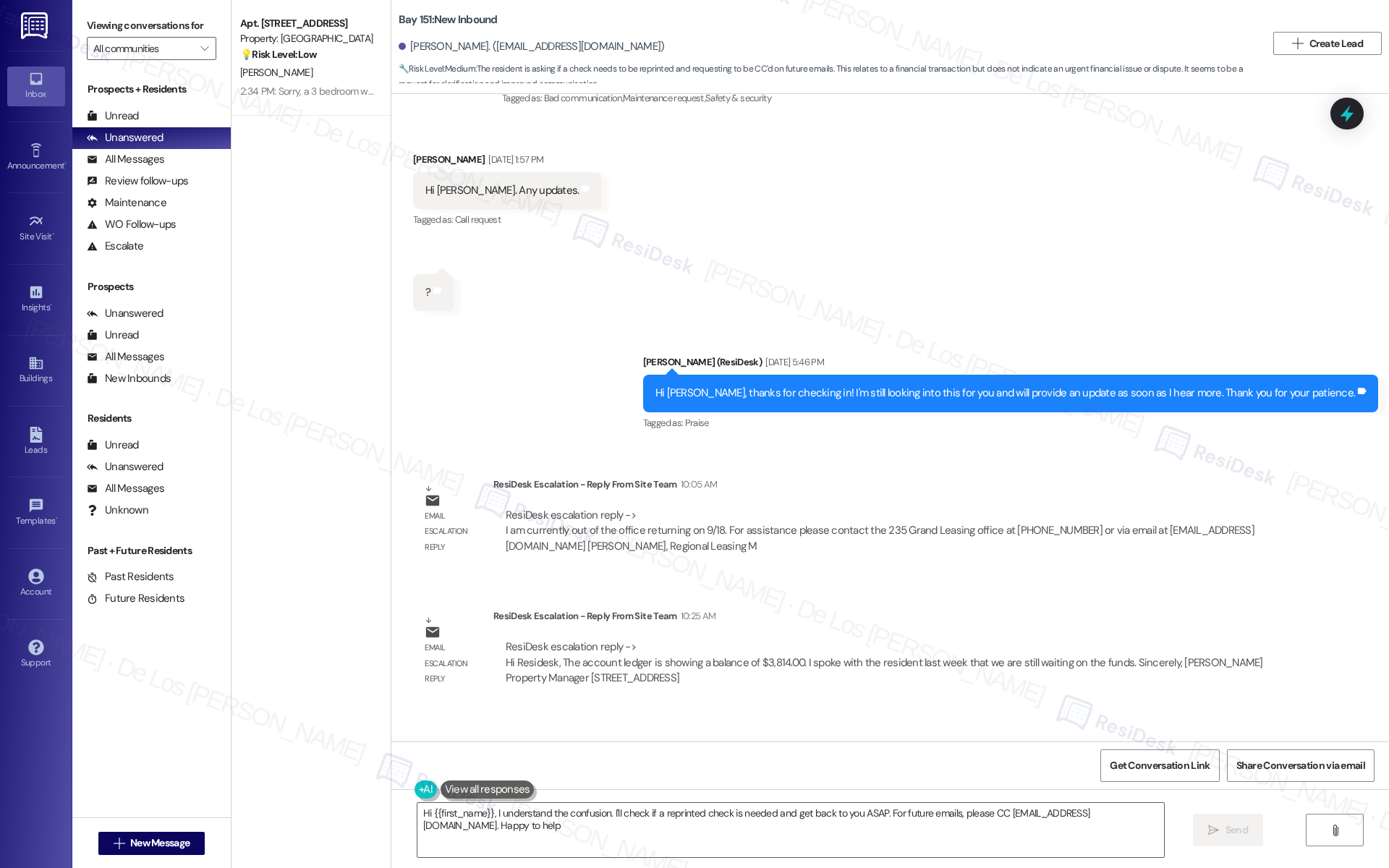
type textarea "Hi {{first_name}}, I understand the confusion. I'll check if a reprinted check …"
